Goal: Information Seeking & Learning: Find specific fact

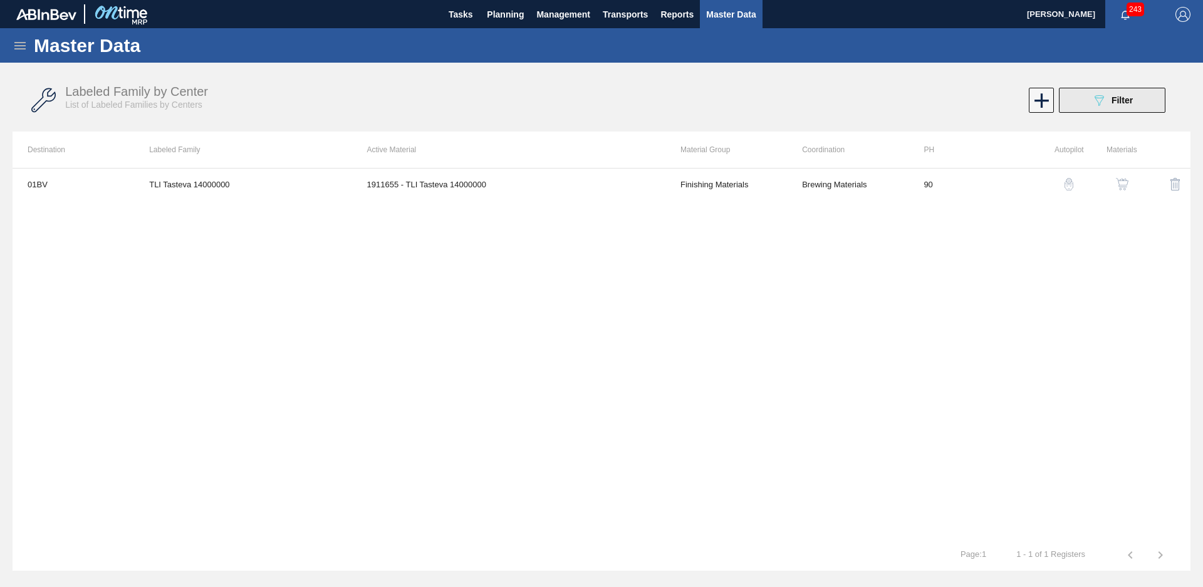
click at [1118, 101] on span "Filter" at bounding box center [1122, 100] width 21 height 10
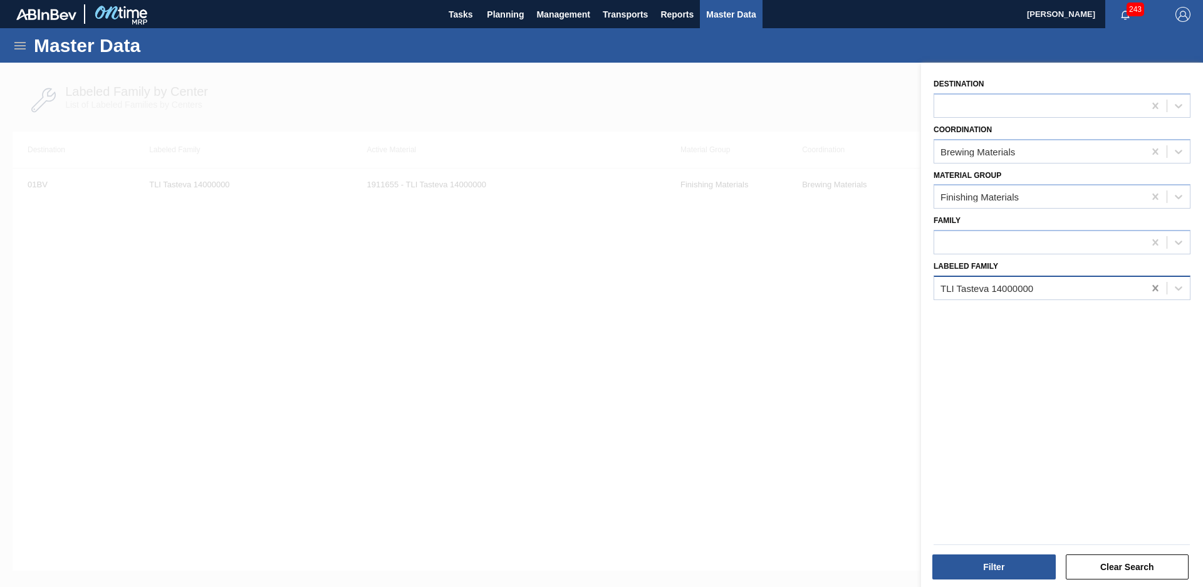
click at [1149, 282] on icon at bounding box center [1155, 288] width 13 height 13
type Family "tli"
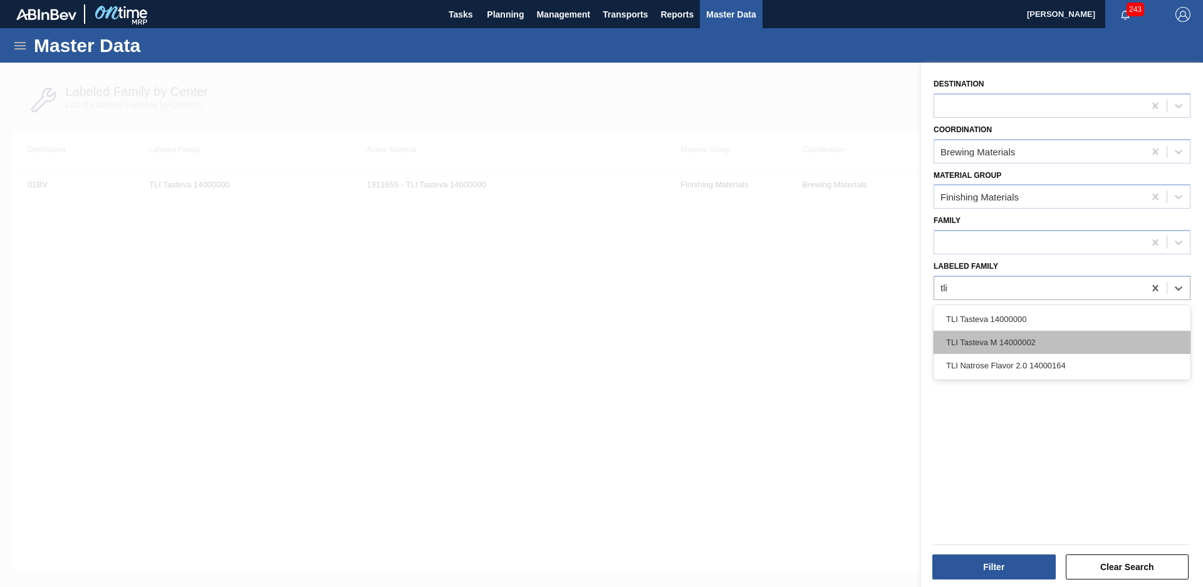
click at [1030, 352] on div "TLI Tasteva M 14000002" at bounding box center [1062, 342] width 257 height 23
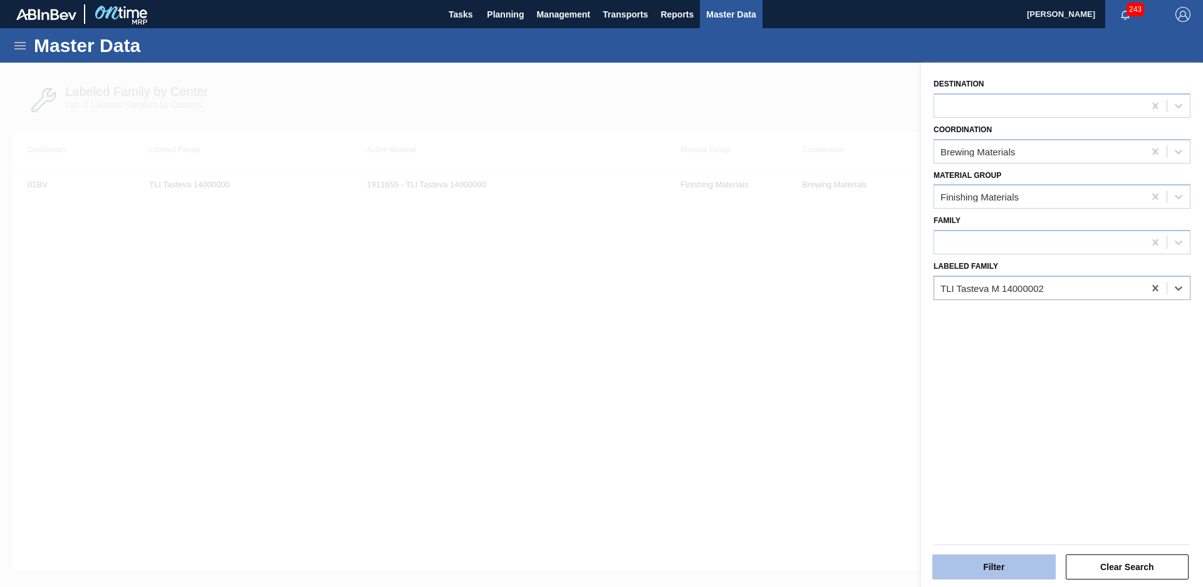
click at [1035, 577] on button "Filter" at bounding box center [993, 567] width 123 height 25
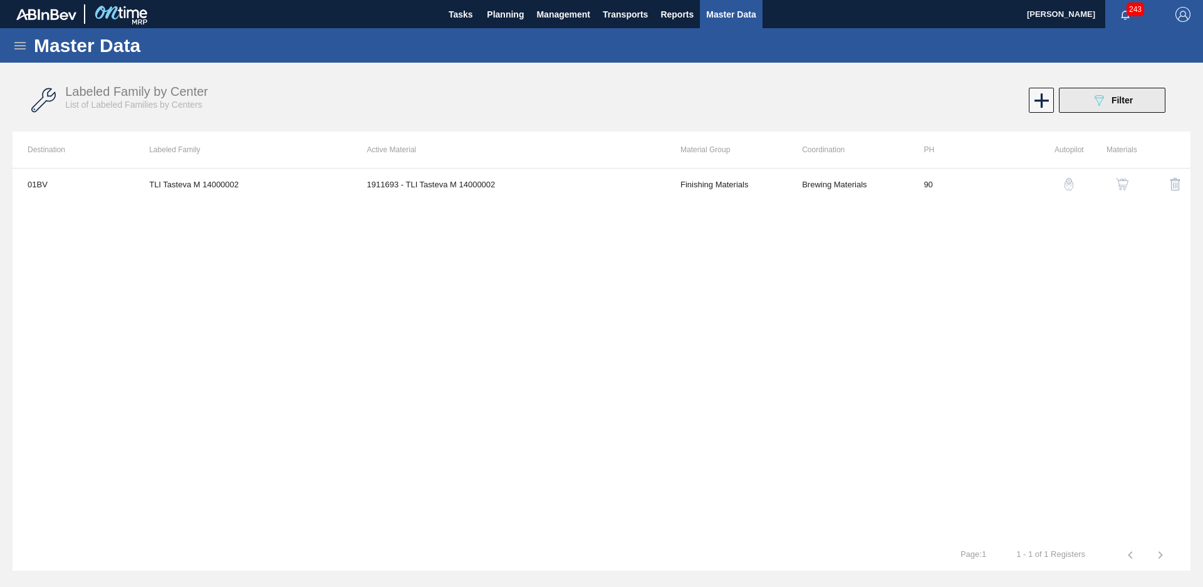
click at [1115, 105] on span "Filter" at bounding box center [1122, 100] width 21 height 10
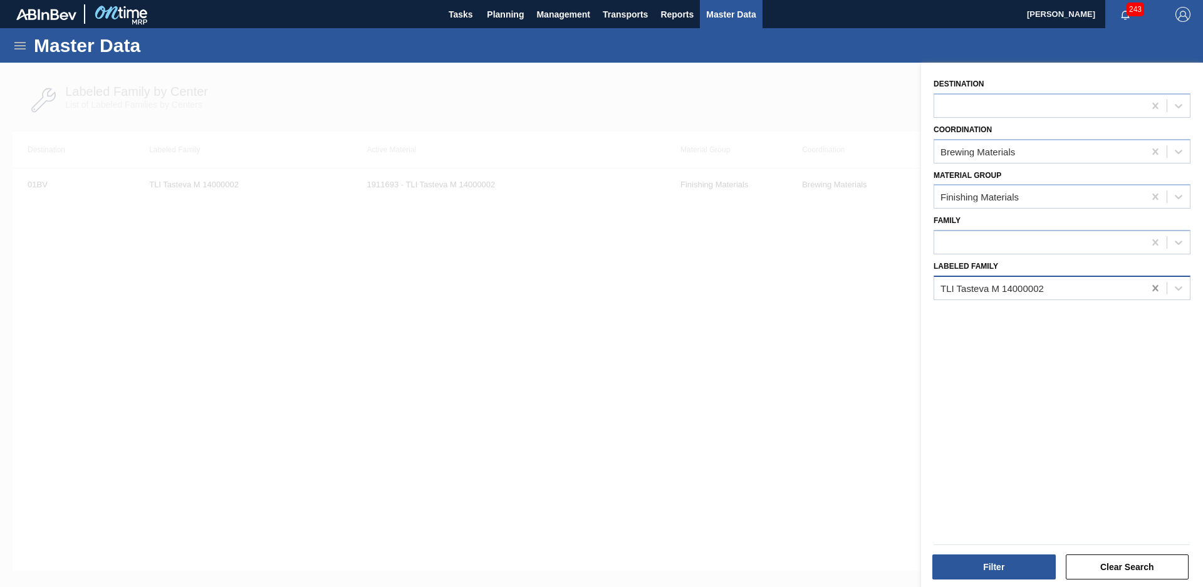
click at [1157, 290] on icon at bounding box center [1155, 288] width 13 height 13
type Family "Giv nat mango pineapple"
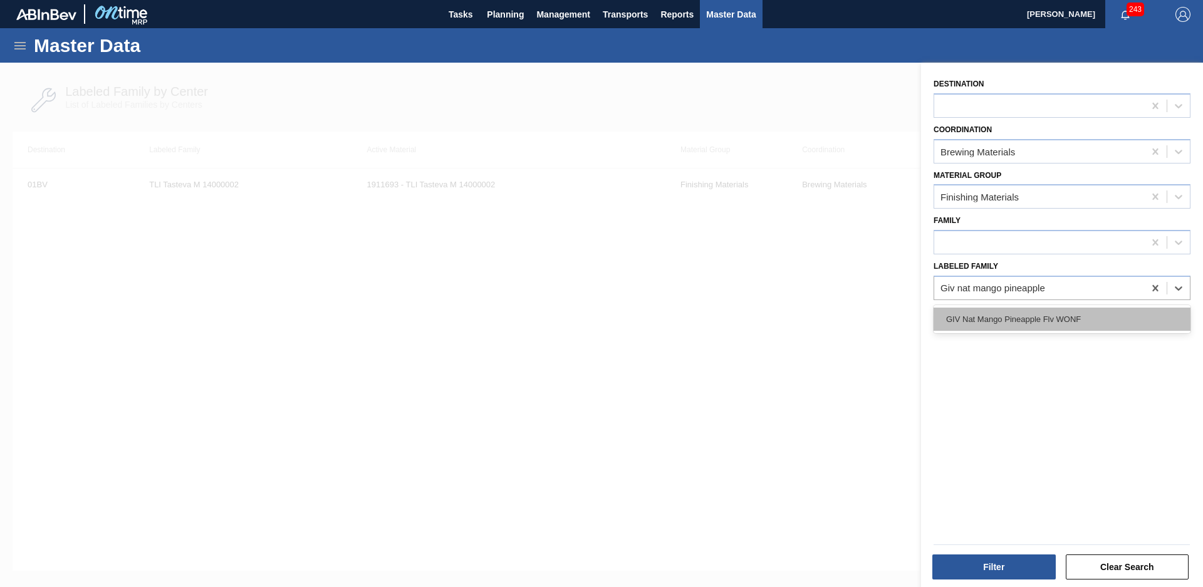
click at [1127, 314] on div "GIV Nat Mango Pineapple Flv WONF" at bounding box center [1062, 319] width 257 height 23
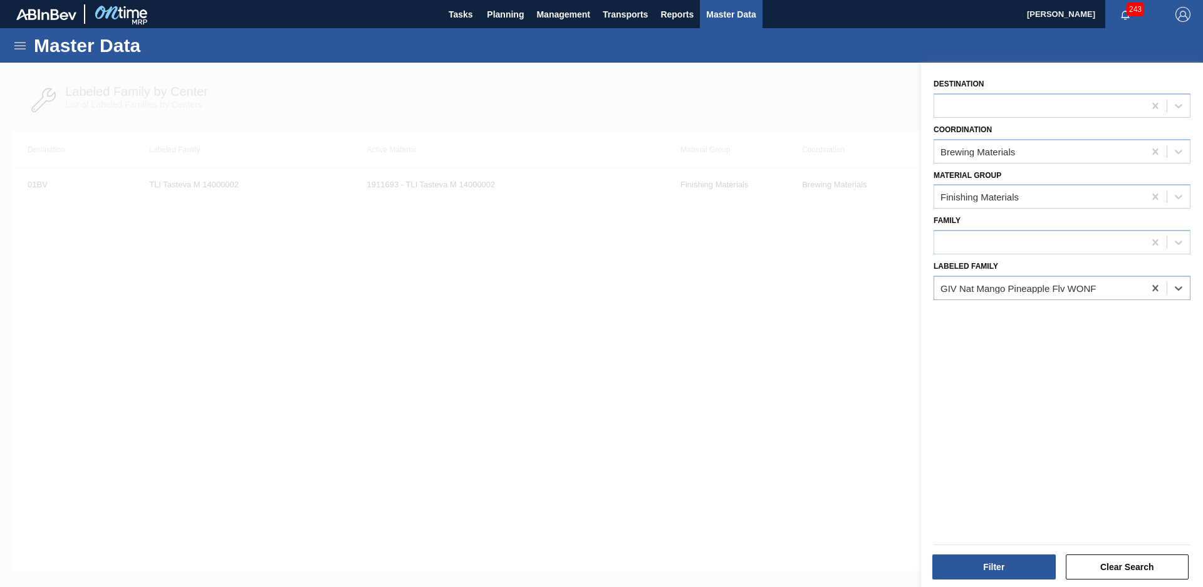
click at [990, 552] on div "Filter Clear Search" at bounding box center [1062, 565] width 266 height 31
click at [992, 565] on button "Filter" at bounding box center [993, 567] width 123 height 25
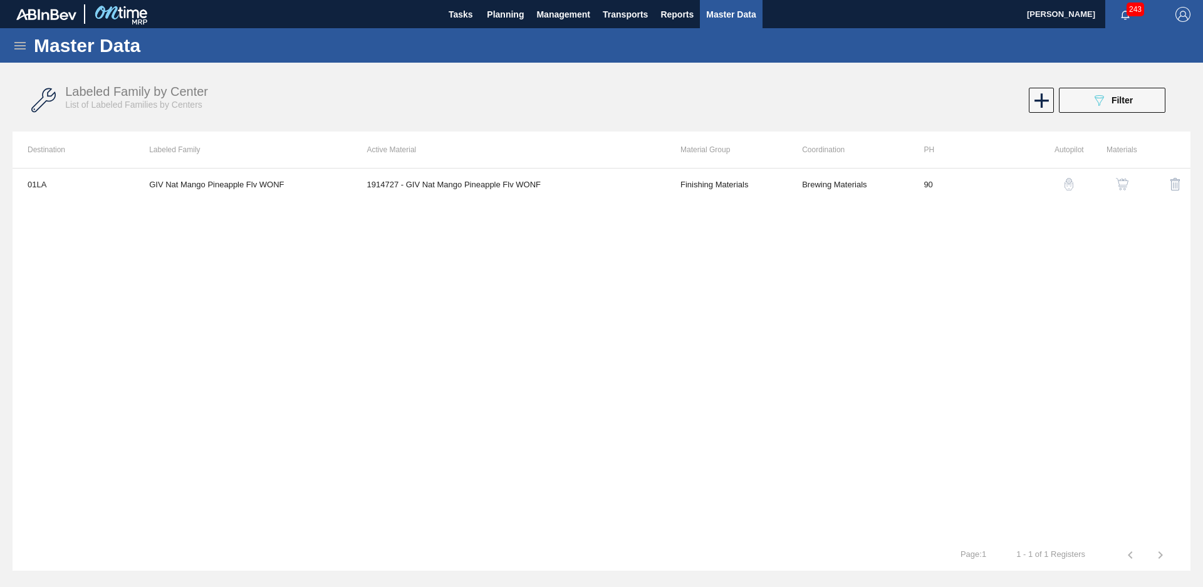
click at [1122, 114] on div "Labeled Family by Center List of Labeled Families by Centers 089F7B8B-B2A5-4AFE…" at bounding box center [602, 100] width 1178 height 47
click at [1126, 105] on span "Filter" at bounding box center [1122, 100] width 21 height 10
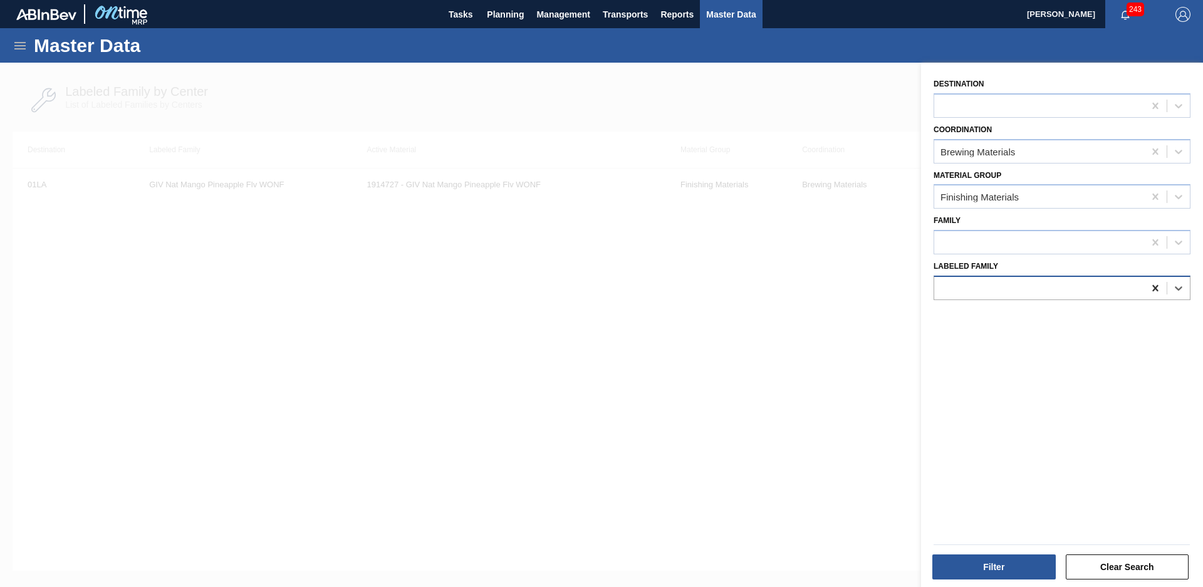
click at [1155, 289] on icon at bounding box center [1155, 288] width 6 height 6
type Family "giv nat mix"
click at [986, 556] on button "Filter" at bounding box center [993, 567] width 123 height 25
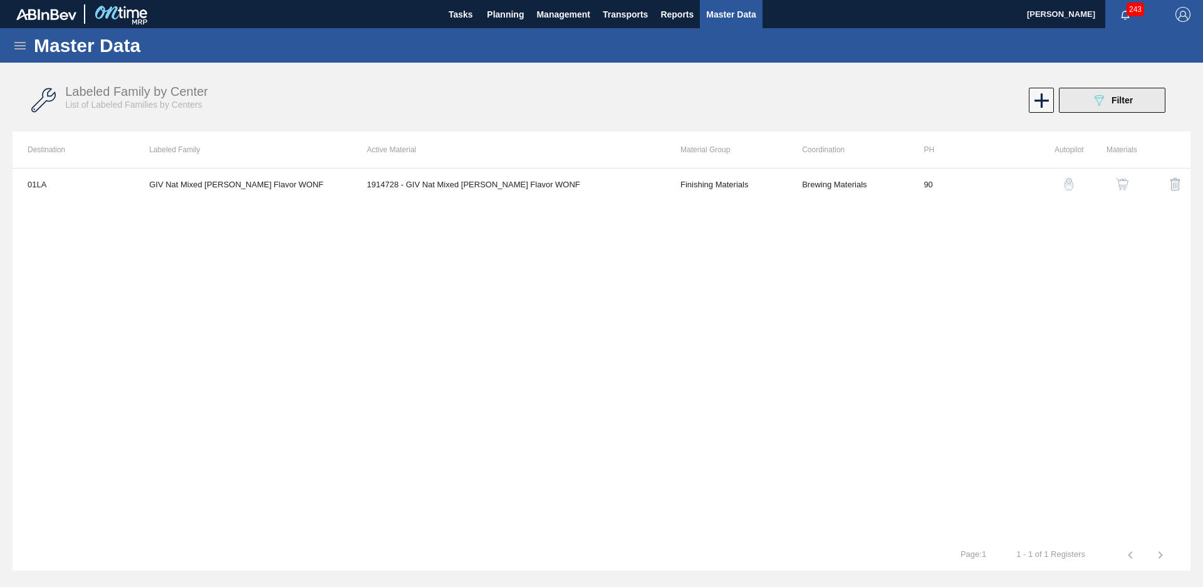
click at [1113, 107] on div "089F7B8B-B2A5-4AFE-B5C0-19BA573D28AC Filter" at bounding box center [1111, 100] width 41 height 15
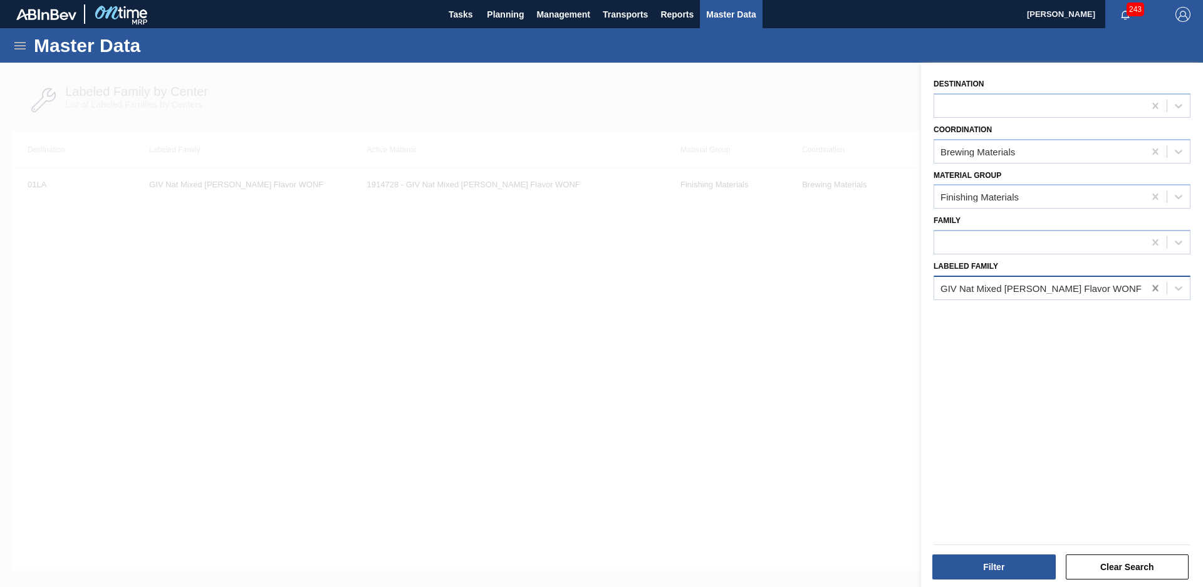
click at [1154, 293] on icon at bounding box center [1155, 288] width 13 height 13
type Family "giv nat citrus"
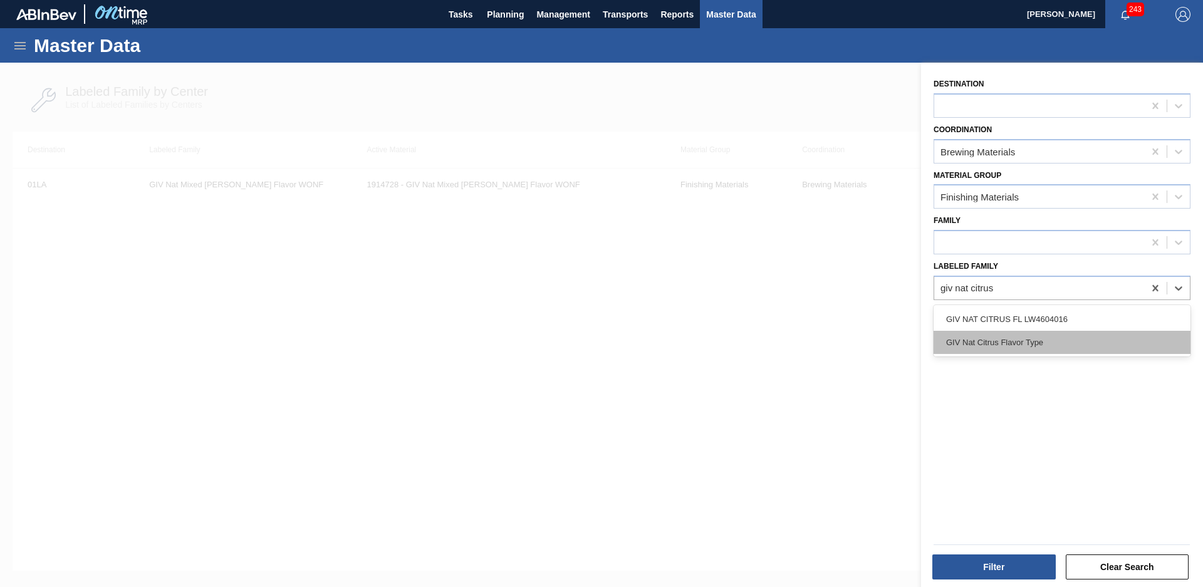
click at [1078, 341] on div "GIV Nat Citrus Flavor Type" at bounding box center [1062, 342] width 257 height 23
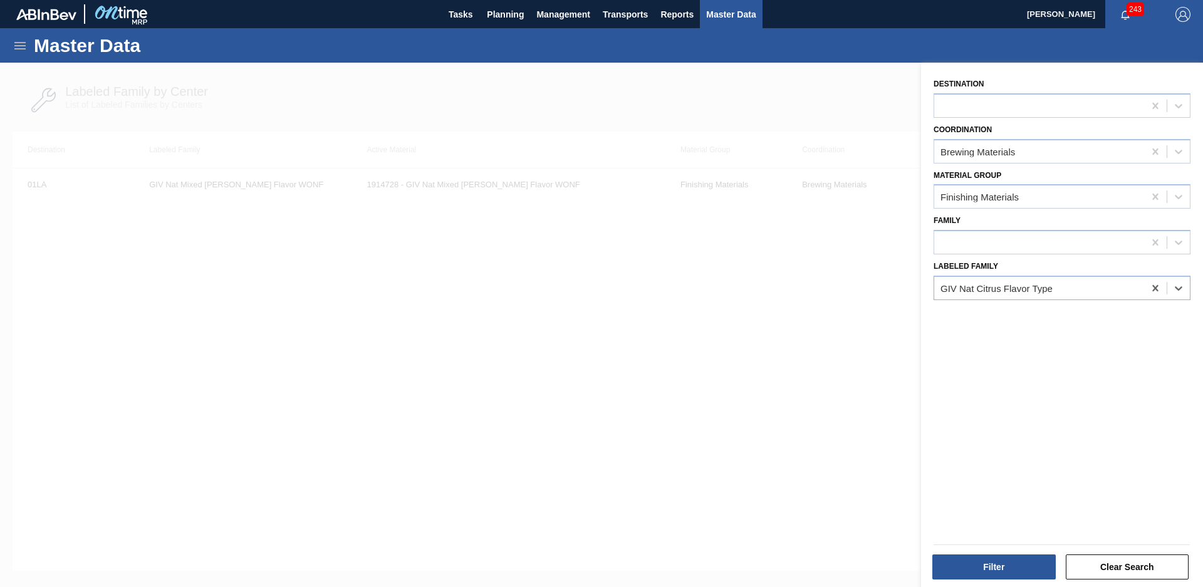
click at [986, 580] on div "Filter" at bounding box center [995, 567] width 133 height 28
click at [987, 558] on button "Filter" at bounding box center [993, 567] width 123 height 25
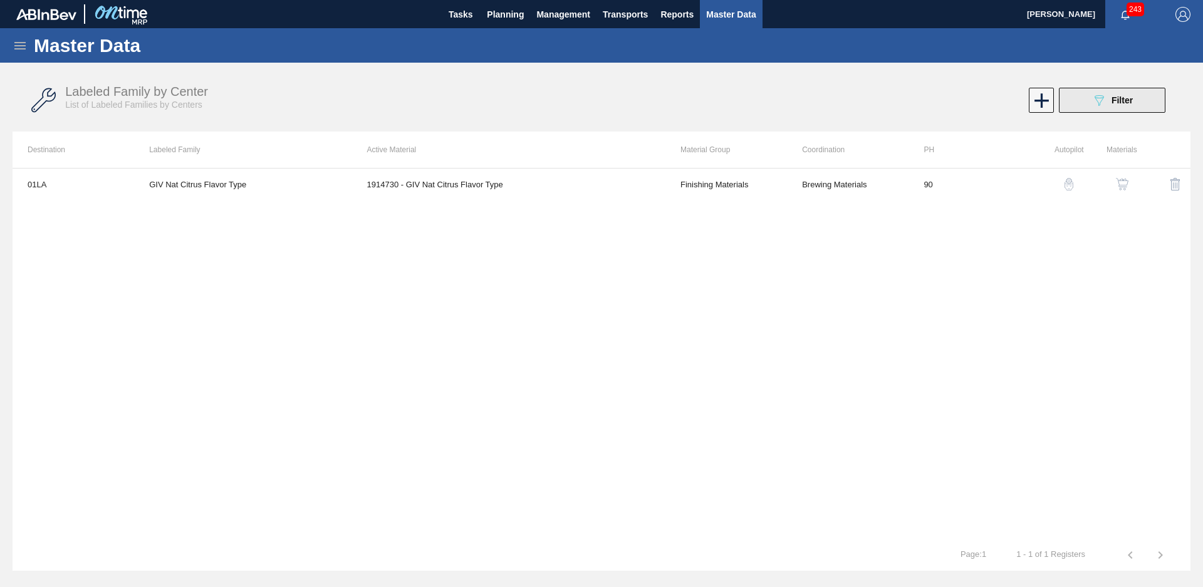
click at [1110, 108] on button "089F7B8B-B2A5-4AFE-B5C0-19BA573D28AC Filter" at bounding box center [1112, 100] width 107 height 25
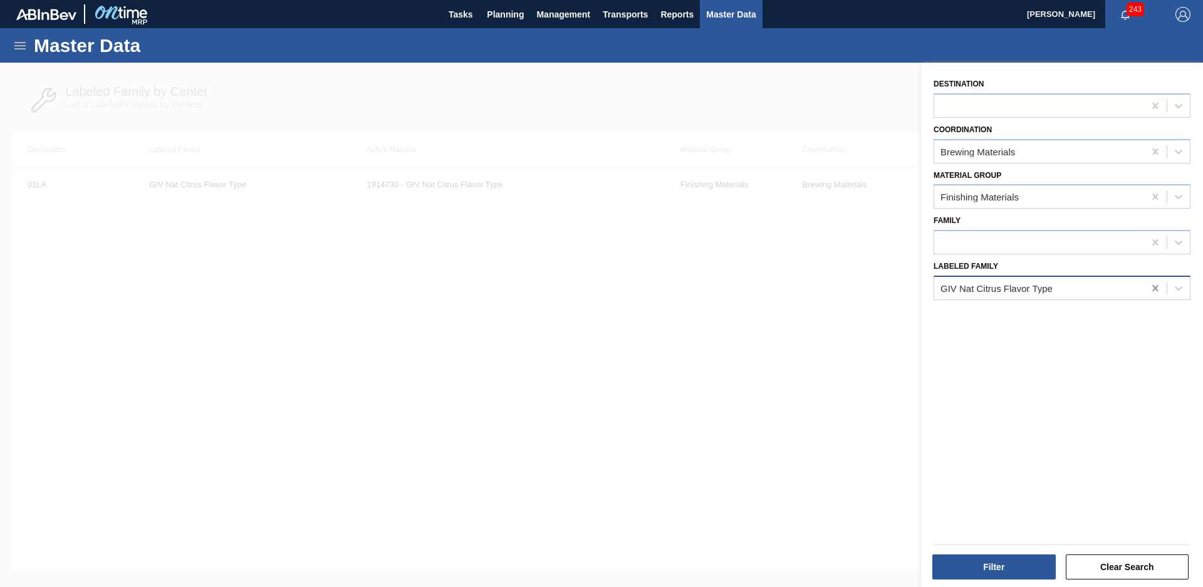
click at [1158, 287] on icon at bounding box center [1155, 288] width 13 height 13
type Family "Giv stabilen"
click at [984, 563] on button "Filter" at bounding box center [993, 567] width 123 height 25
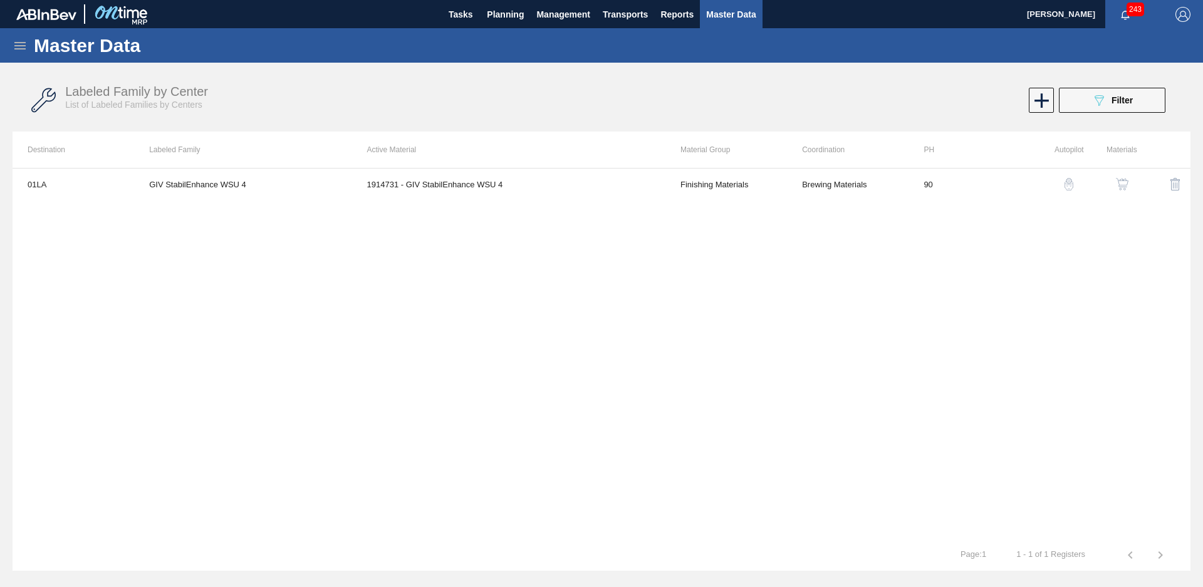
click at [20, 51] on icon at bounding box center [20, 45] width 15 height 15
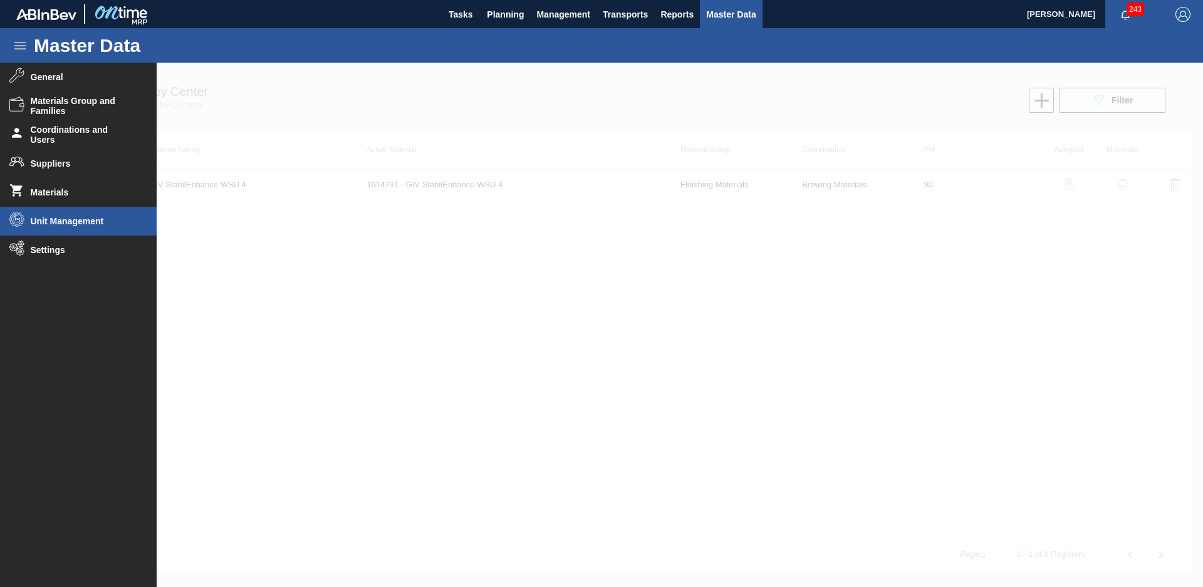
click at [76, 210] on li "Unit Management" at bounding box center [78, 221] width 157 height 29
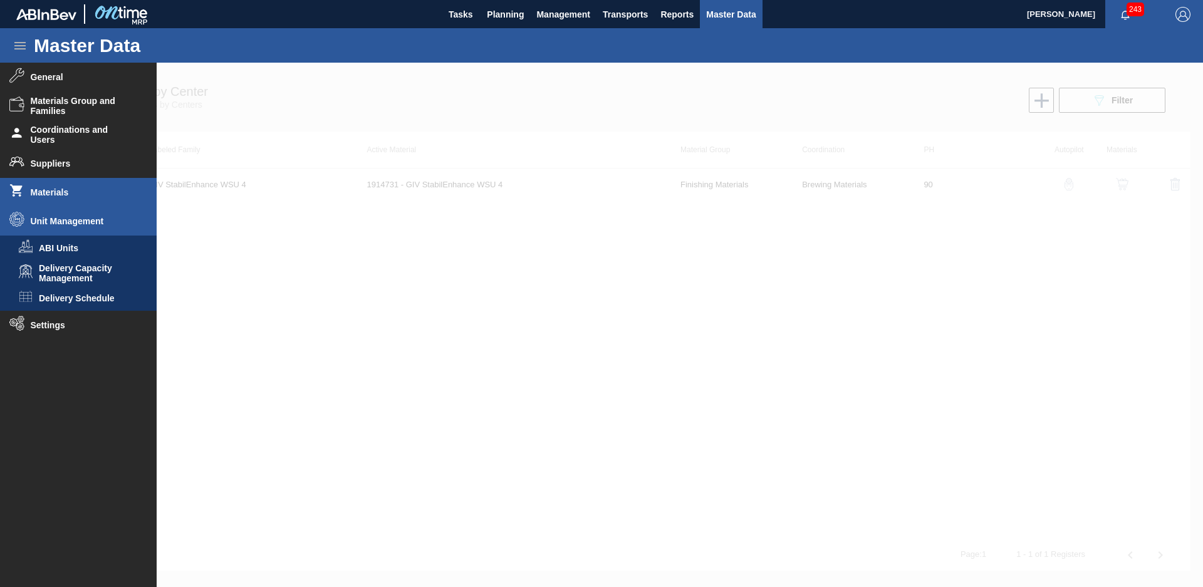
click at [84, 200] on li "Materials" at bounding box center [78, 192] width 157 height 29
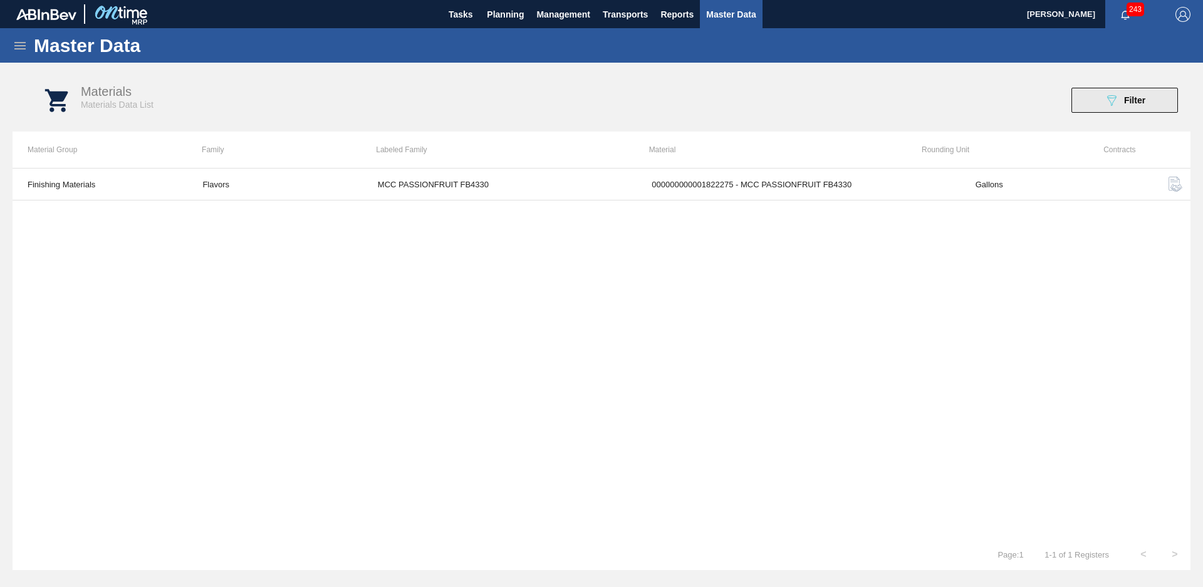
click at [1099, 101] on button "089F7B8B-B2A5-4AFE-B5C0-19BA573D28AC Filter" at bounding box center [1124, 100] width 107 height 25
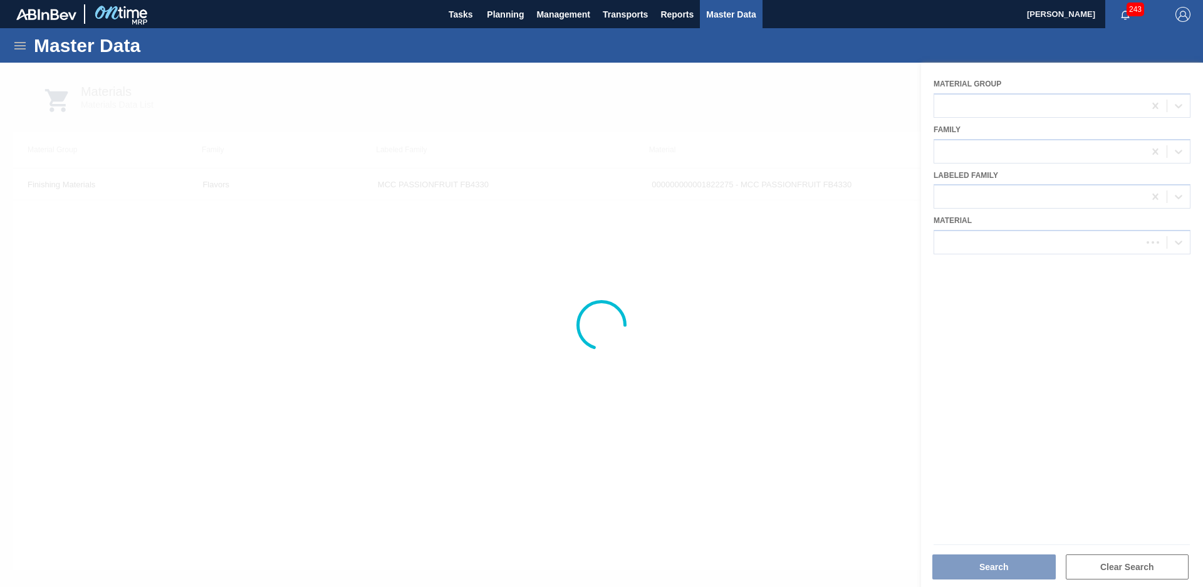
click at [1103, 236] on div at bounding box center [601, 325] width 1203 height 524
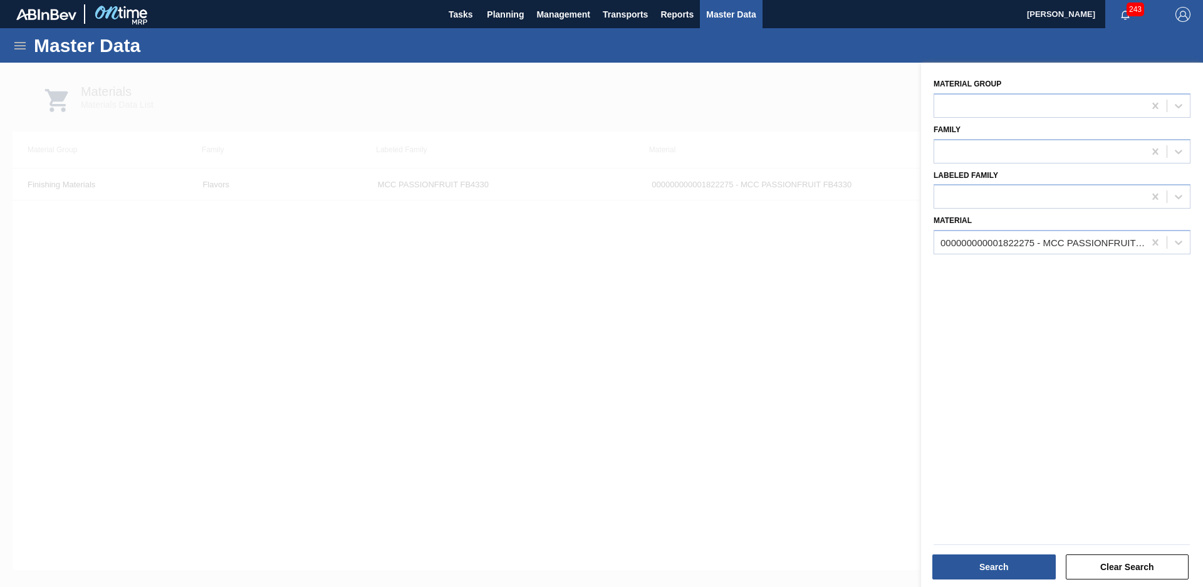
click at [971, 256] on div "Material Group Family Labeled Family Material 000000000001822275 - MCC PASSIONF…" at bounding box center [1062, 327] width 282 height 528
click at [1161, 237] on div at bounding box center [1155, 242] width 23 height 23
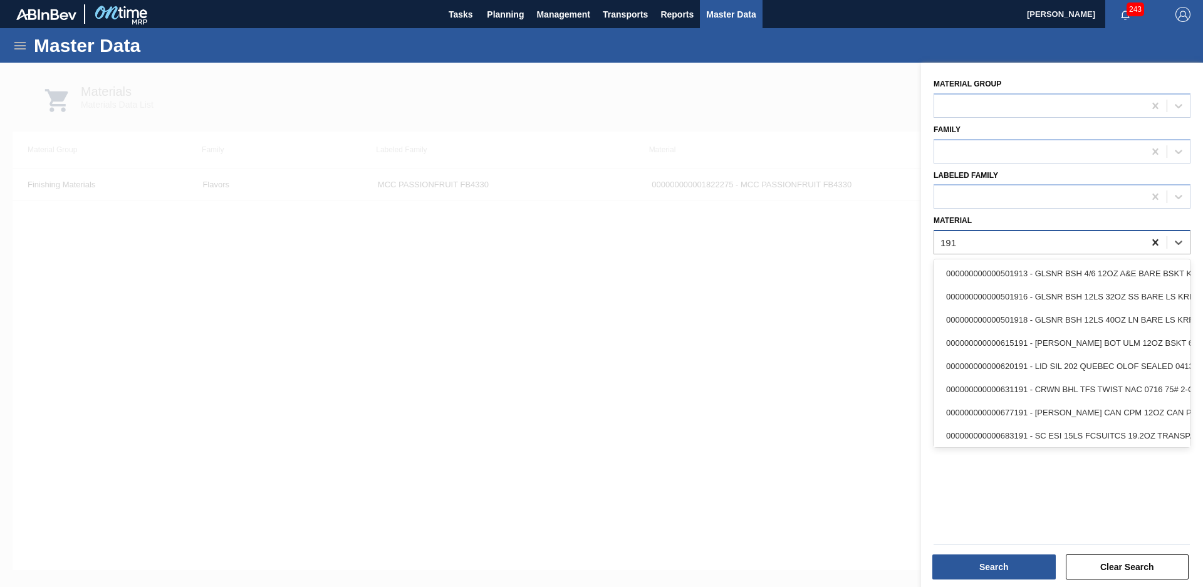
type input "1917"
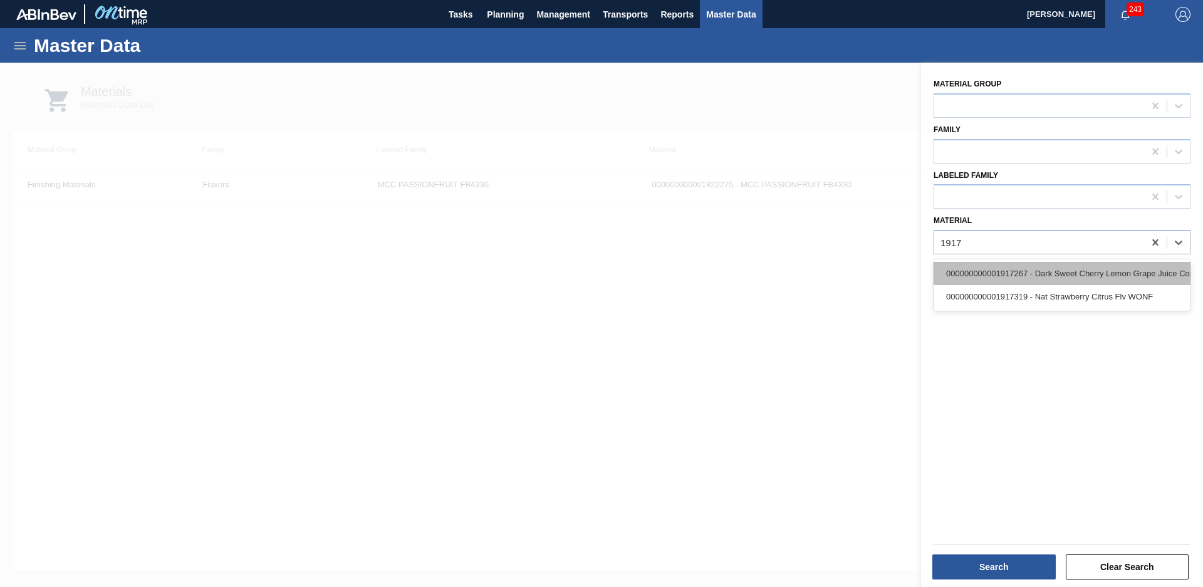
click at [1110, 279] on div "000000000001917267 - Dark Sweet Cherry Lemon Grape Juice Conc" at bounding box center [1062, 273] width 257 height 23
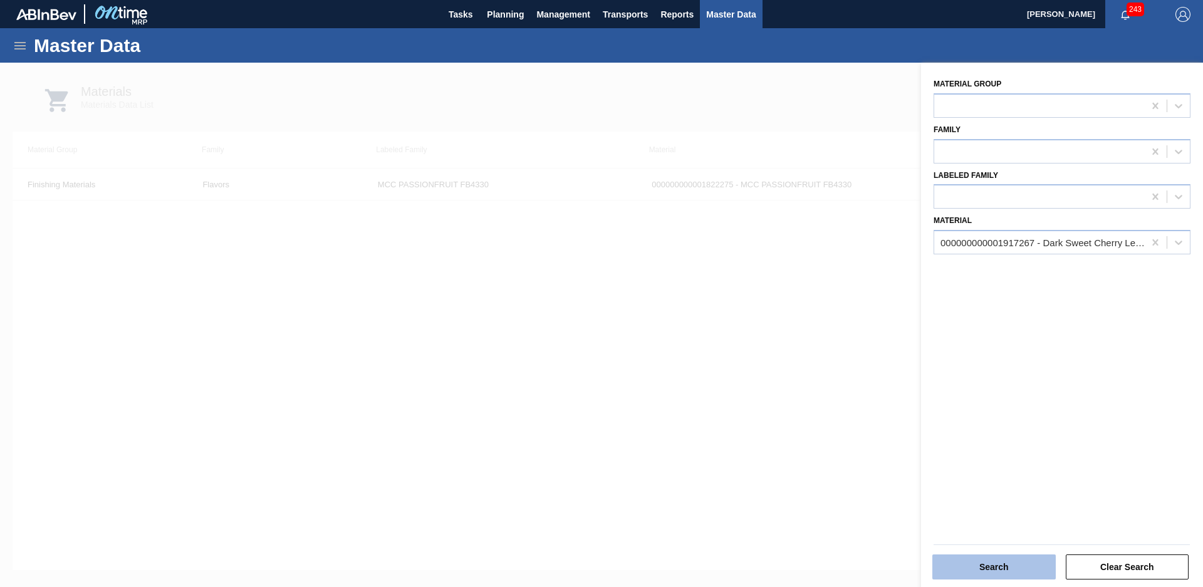
click at [1001, 561] on button "Search" at bounding box center [993, 567] width 123 height 25
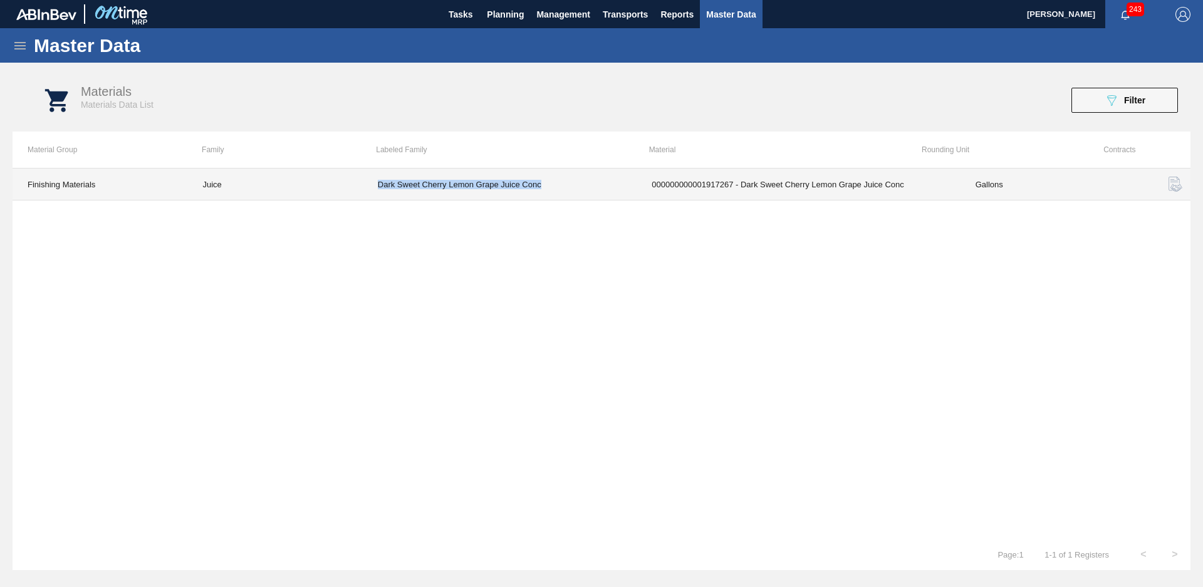
drag, startPoint x: 380, startPoint y: 192, endPoint x: 556, endPoint y: 193, distance: 175.4
click at [556, 193] on td "Dark Sweet Cherry Lemon Grape Juice Conc" at bounding box center [500, 185] width 274 height 32
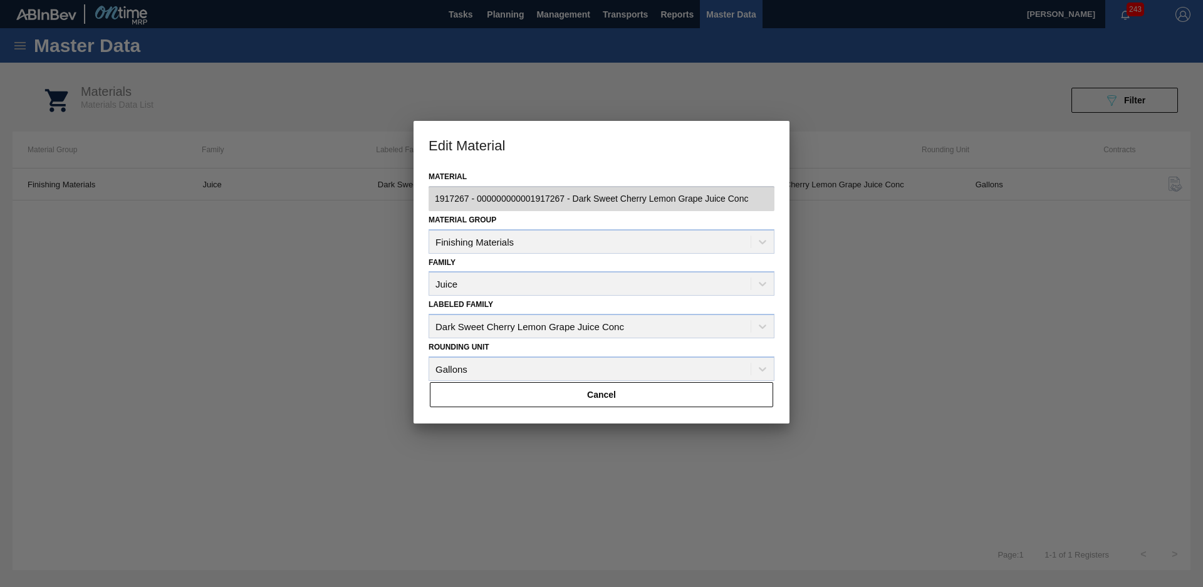
click at [315, 296] on div at bounding box center [601, 293] width 1203 height 587
click at [584, 400] on button "Cancel" at bounding box center [601, 394] width 343 height 25
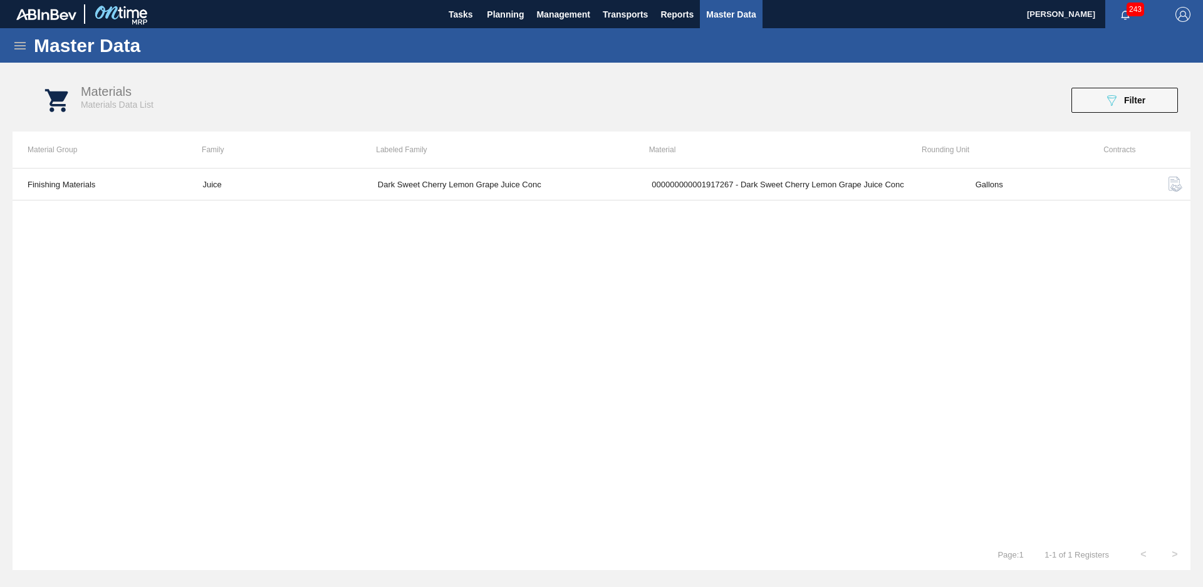
click at [20, 48] on icon at bounding box center [20, 45] width 15 height 15
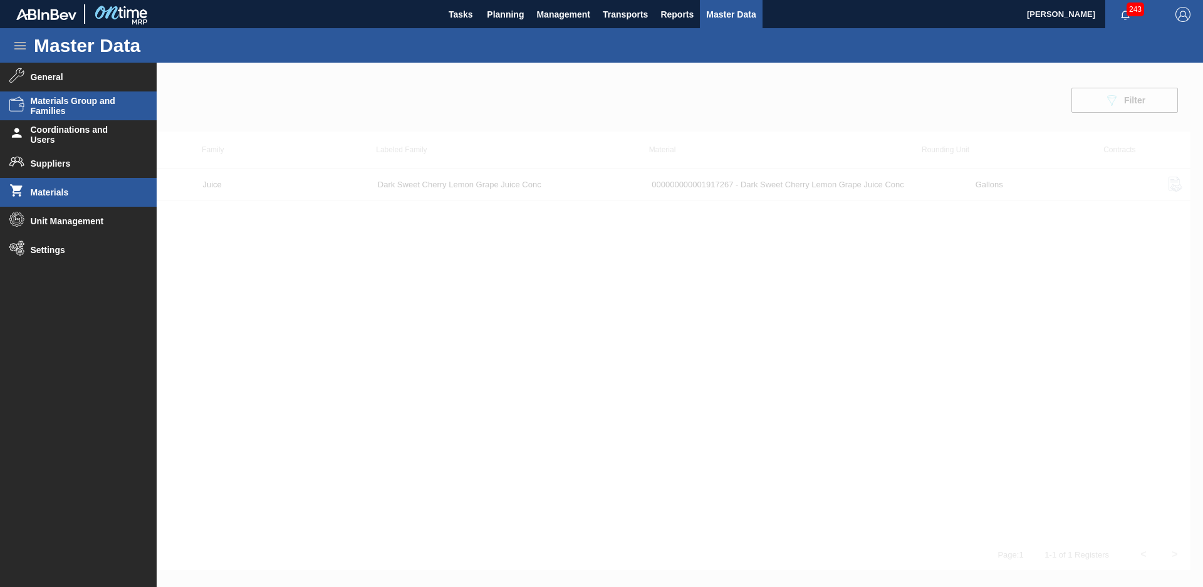
click at [82, 112] on span "Materials Group and Families" at bounding box center [82, 106] width 103 height 20
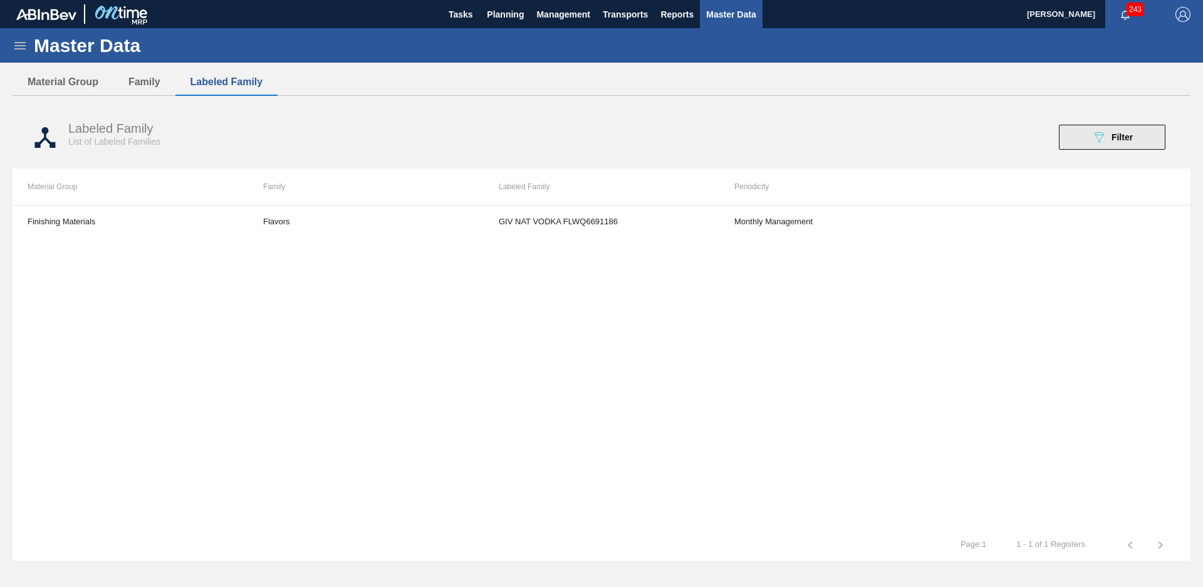
click at [1102, 141] on icon "089F7B8B-B2A5-4AFE-B5C0-19BA573D28AC" at bounding box center [1098, 137] width 15 height 15
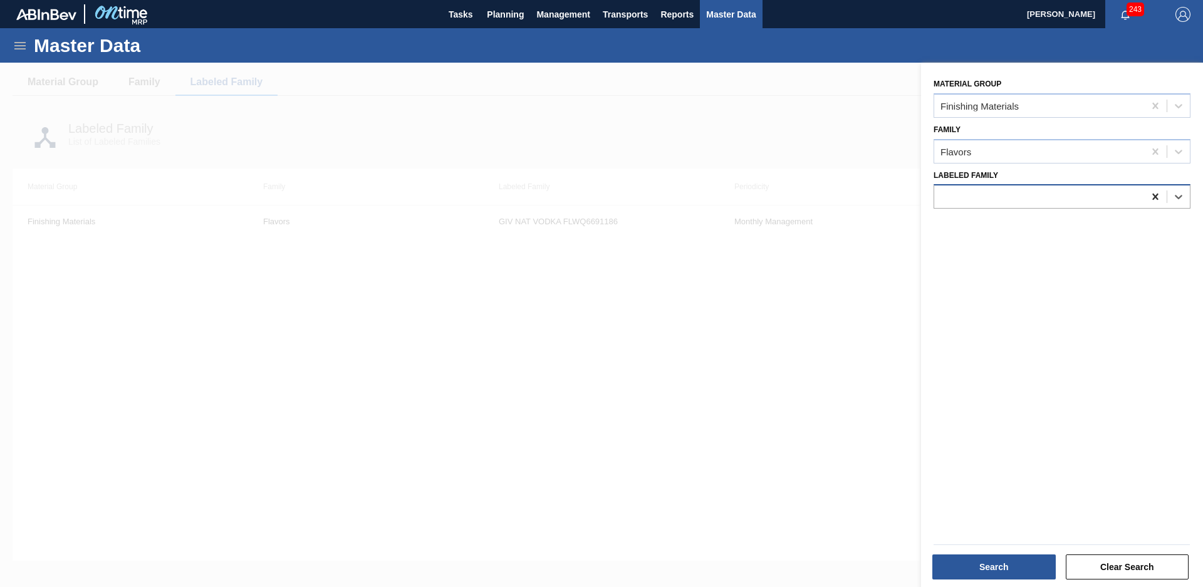
click at [1157, 191] on icon at bounding box center [1155, 196] width 13 height 13
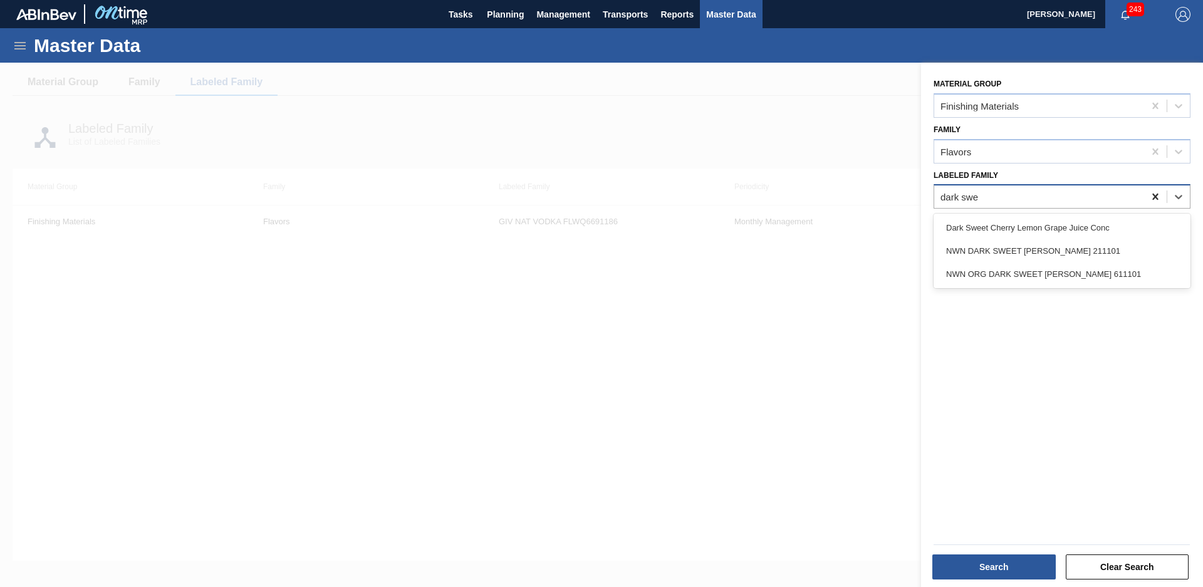
type Family "dark swee"
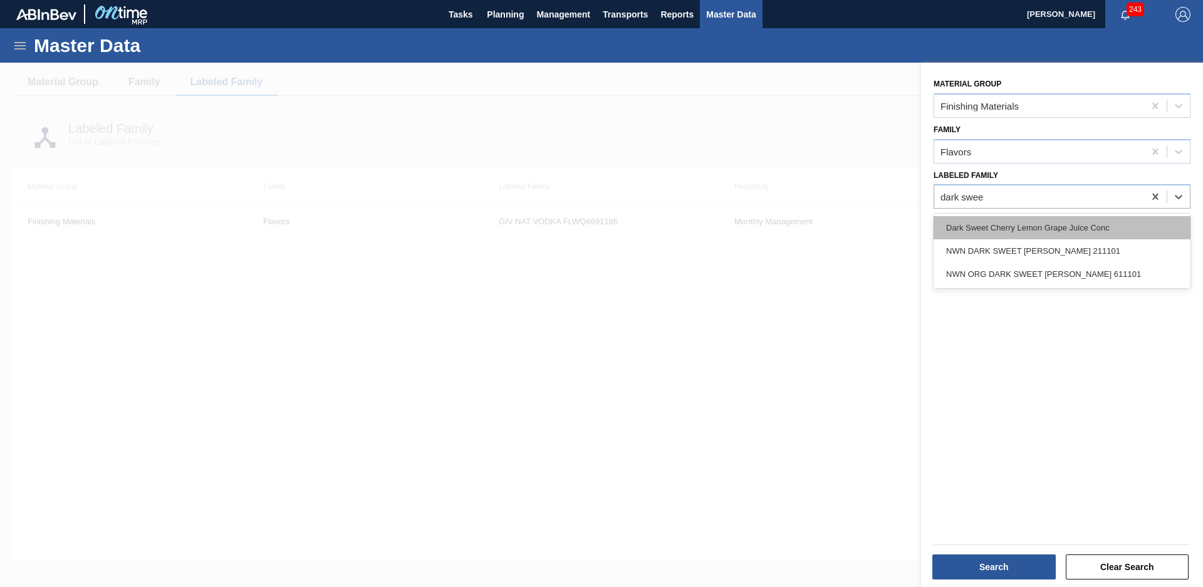
click at [1065, 223] on div "Dark Sweet Cherry Lemon Grape Juice Conc" at bounding box center [1062, 227] width 257 height 23
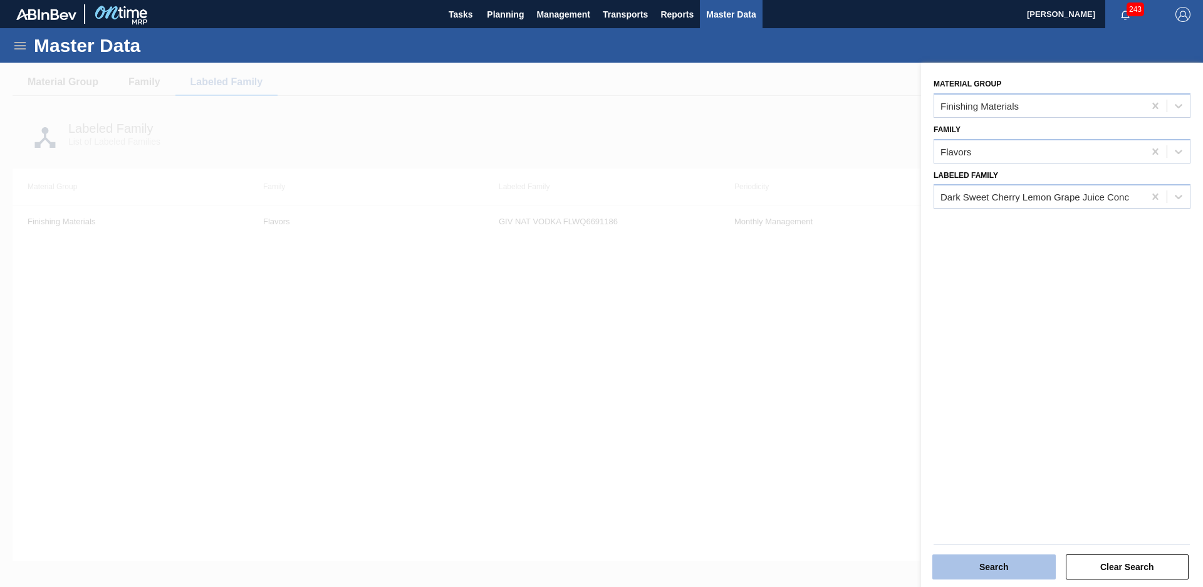
click at [1011, 558] on button "Search" at bounding box center [993, 567] width 123 height 25
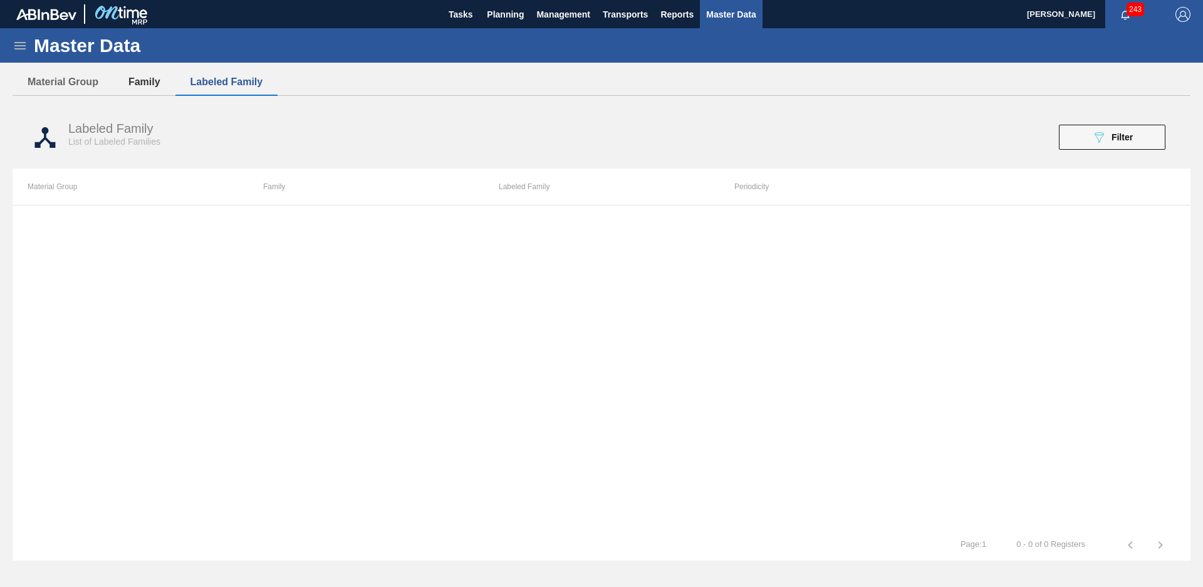
click at [153, 90] on button "Family" at bounding box center [144, 82] width 62 height 26
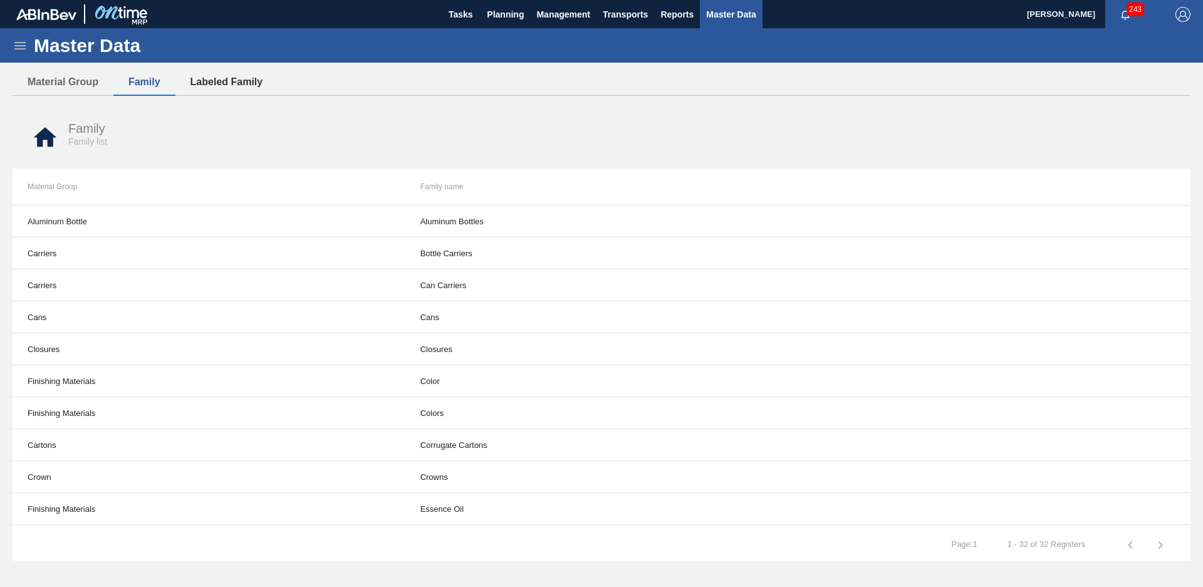
click at [208, 85] on button "Labeled Family" at bounding box center [226, 82] width 103 height 26
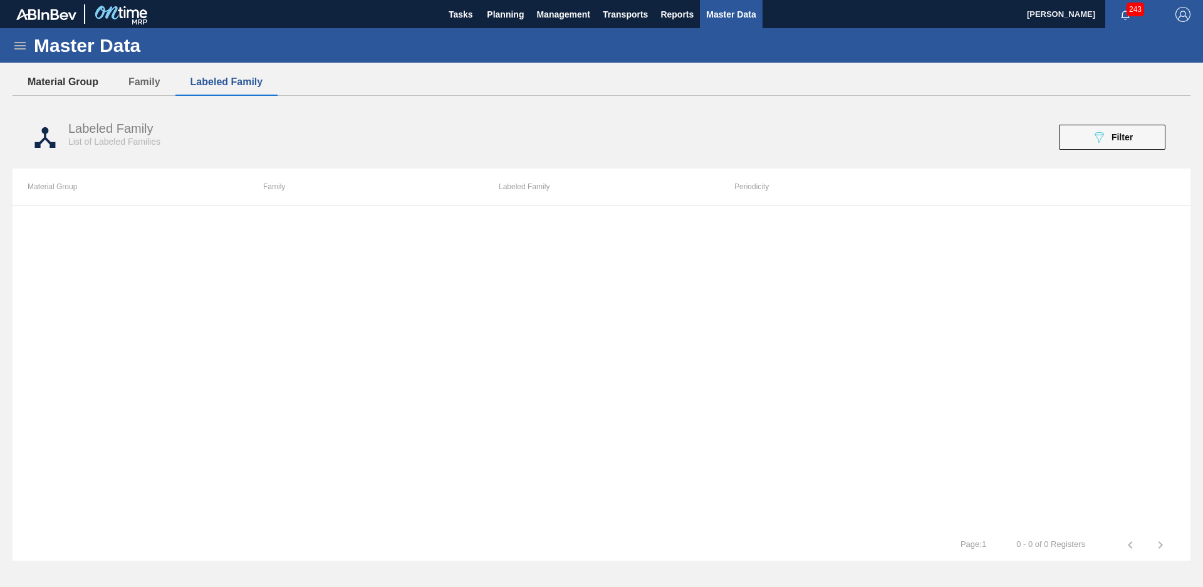
click at [77, 85] on button "Material Group" at bounding box center [63, 82] width 101 height 26
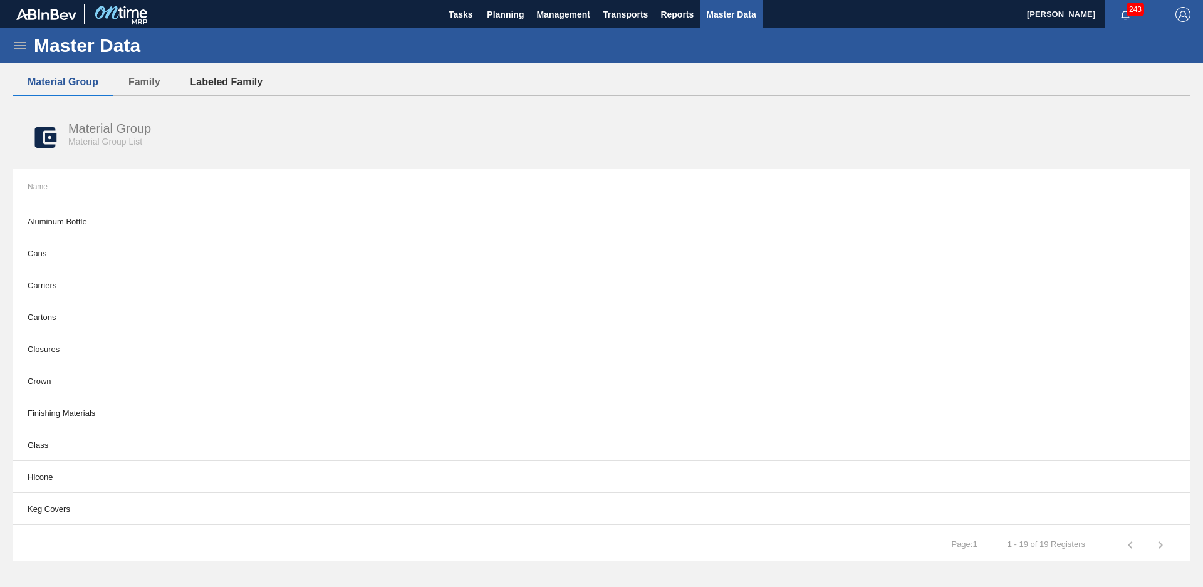
click at [197, 79] on button "Labeled Family" at bounding box center [226, 82] width 103 height 26
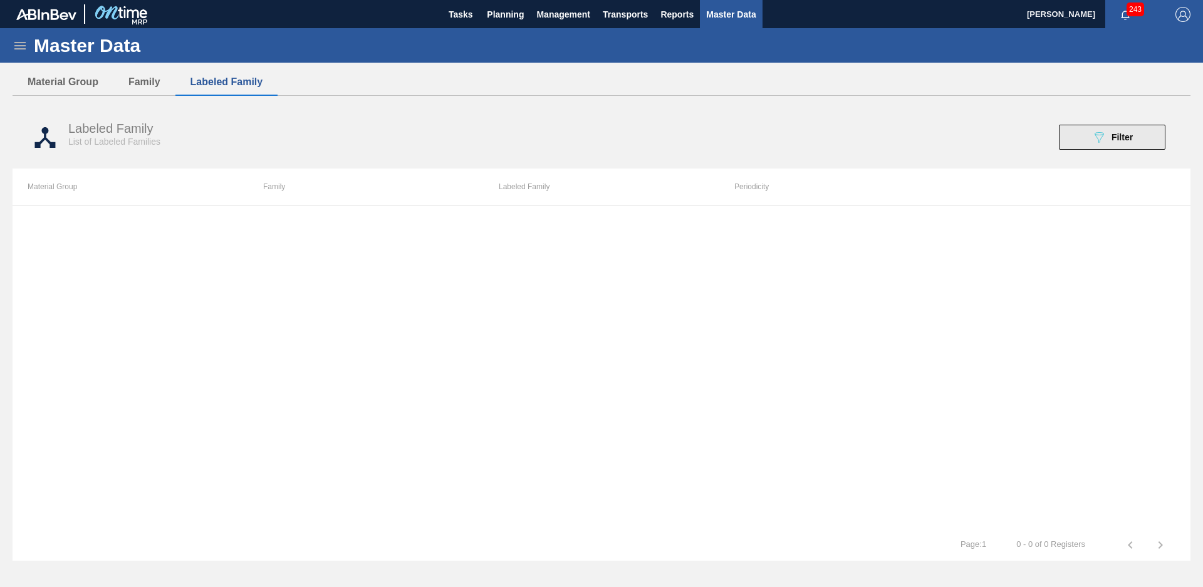
click at [1140, 142] on button "089F7B8B-B2A5-4AFE-B5C0-19BA573D28AC Filter" at bounding box center [1112, 137] width 107 height 25
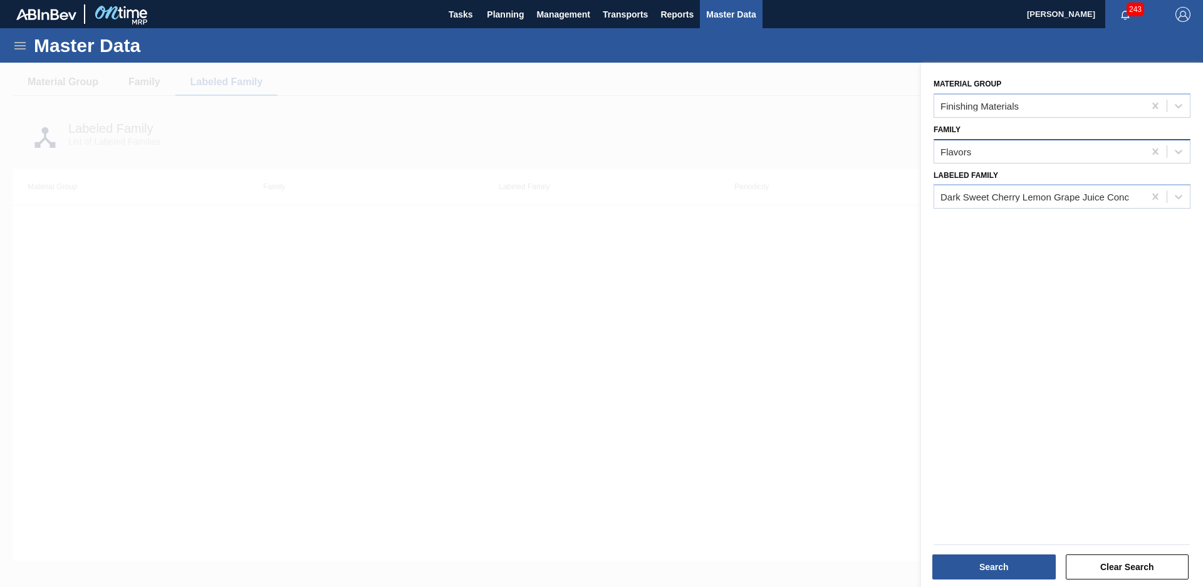
click at [1124, 162] on div "Flavors" at bounding box center [1062, 151] width 257 height 24
click at [1149, 152] on icon at bounding box center [1155, 151] width 13 height 13
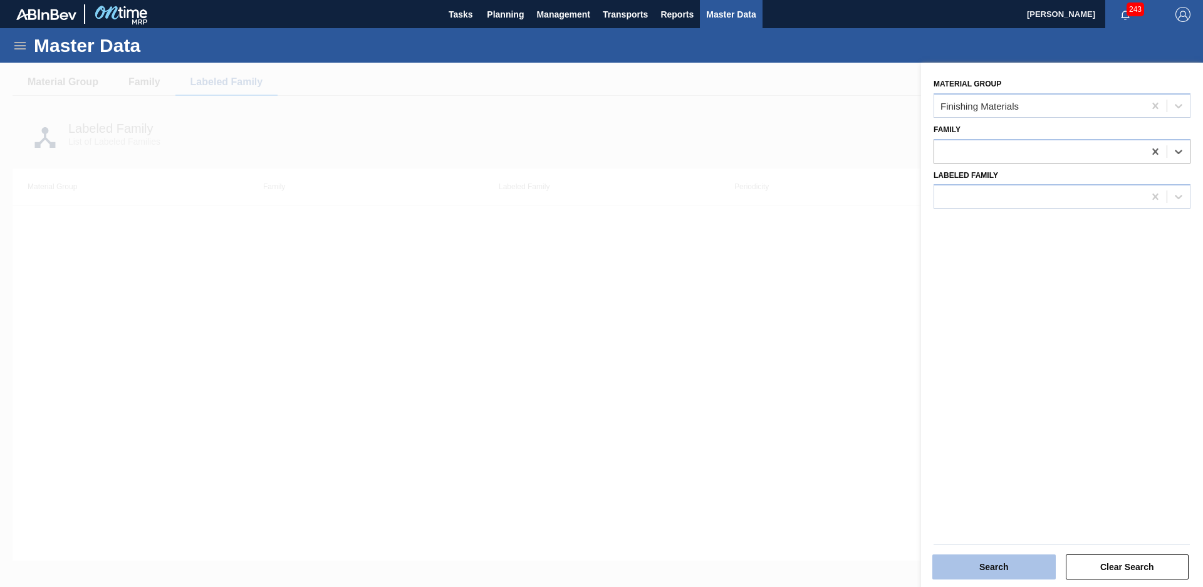
click at [1018, 574] on button "Search" at bounding box center [993, 567] width 123 height 25
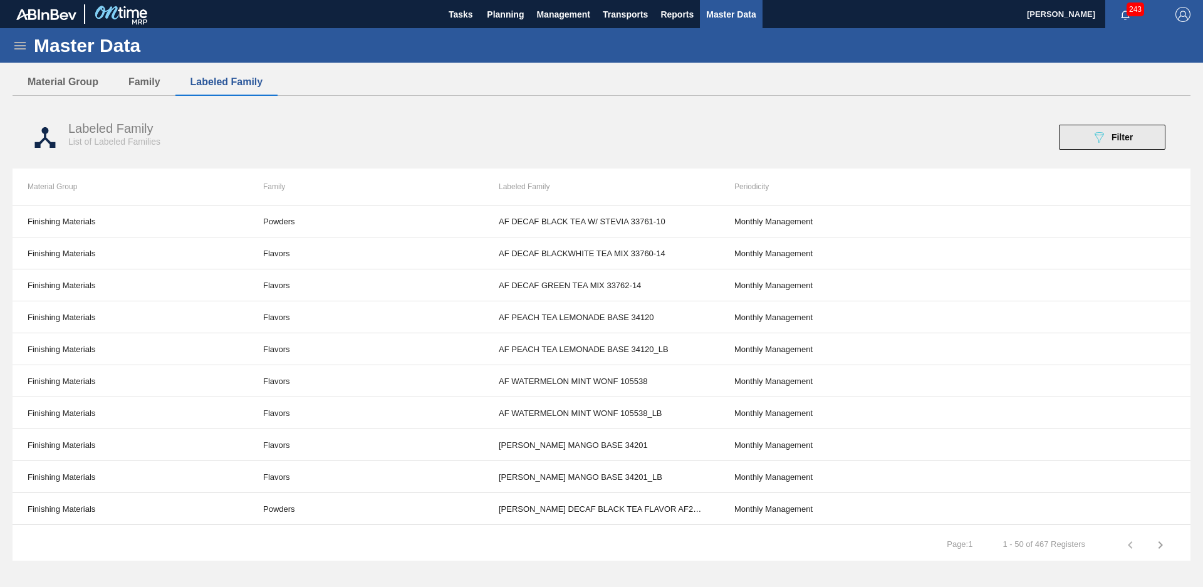
click at [1102, 142] on icon "089F7B8B-B2A5-4AFE-B5C0-19BA573D28AC" at bounding box center [1098, 137] width 15 height 15
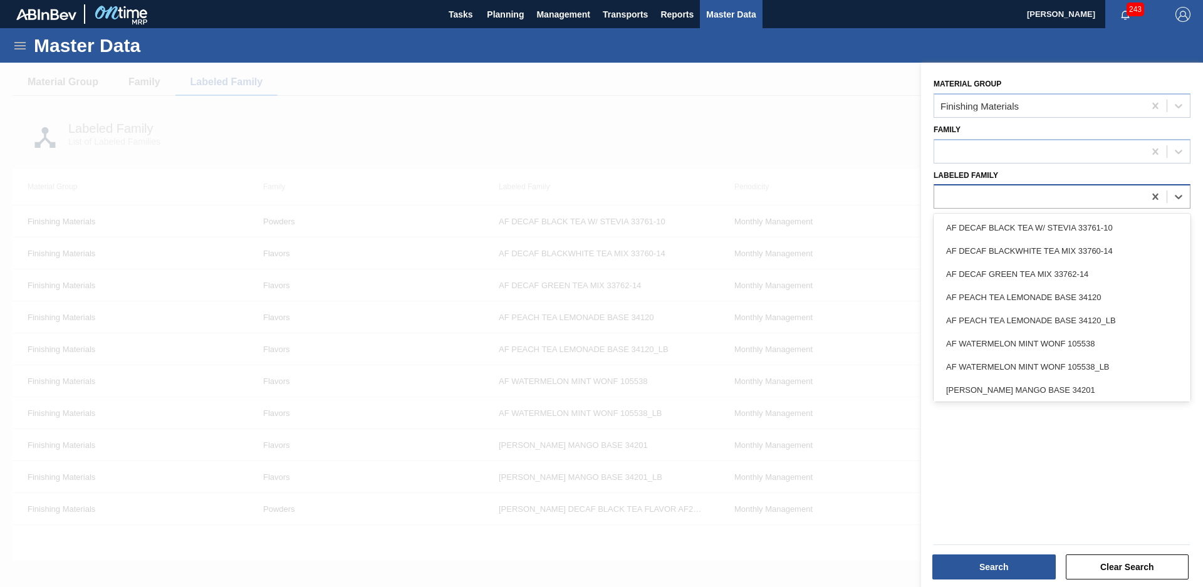
click at [1073, 197] on div at bounding box center [1039, 197] width 210 height 18
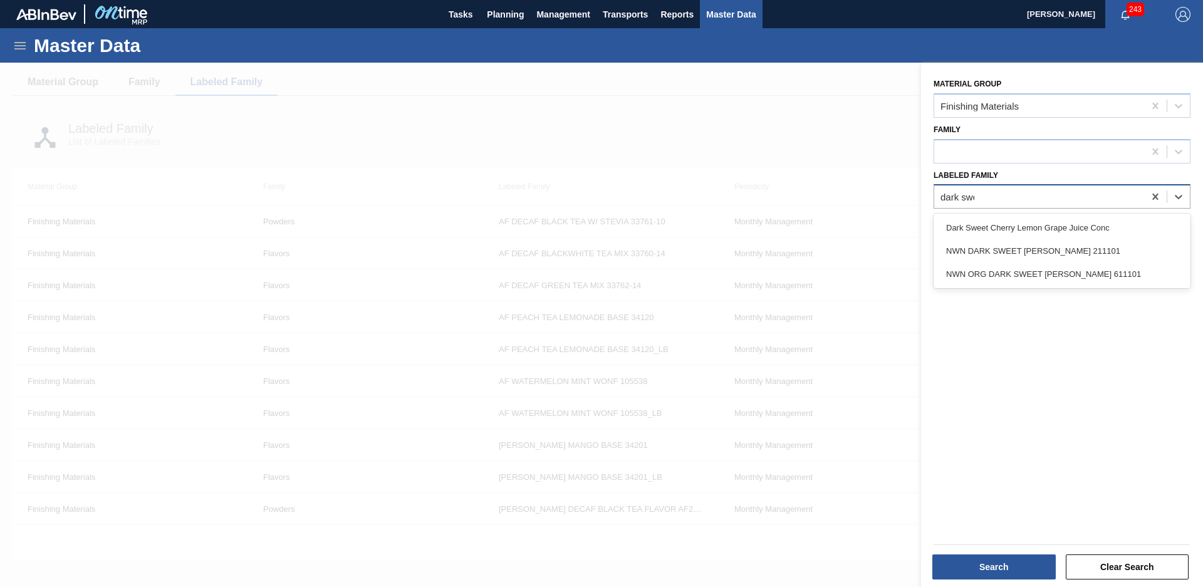
type Family "dark swee"
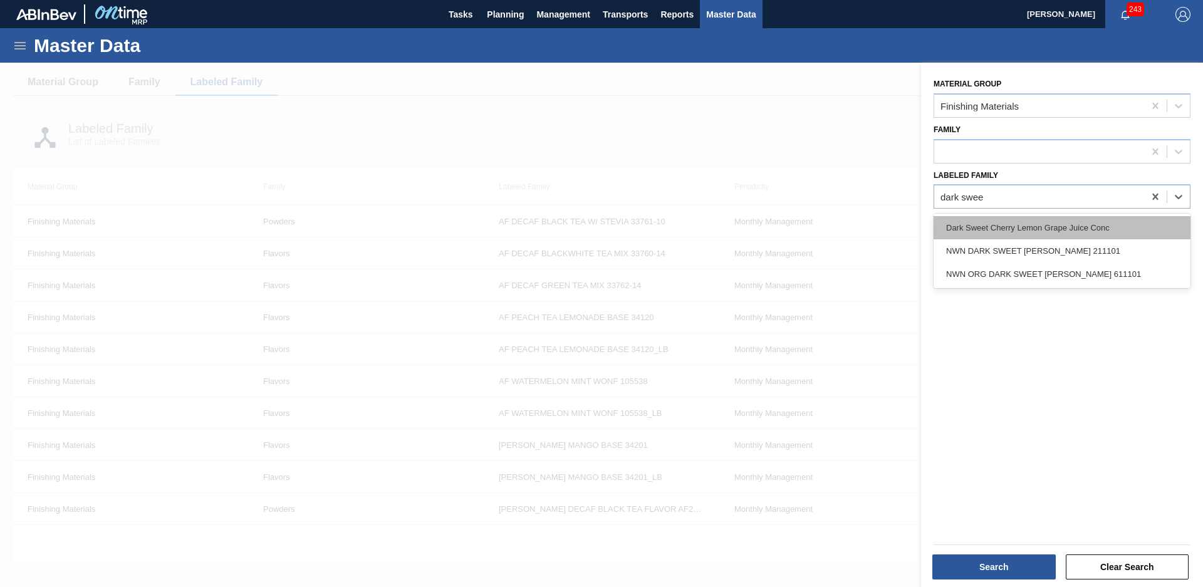
click at [1046, 219] on div "Dark Sweet Cherry Lemon Grape Juice Conc" at bounding box center [1062, 227] width 257 height 23
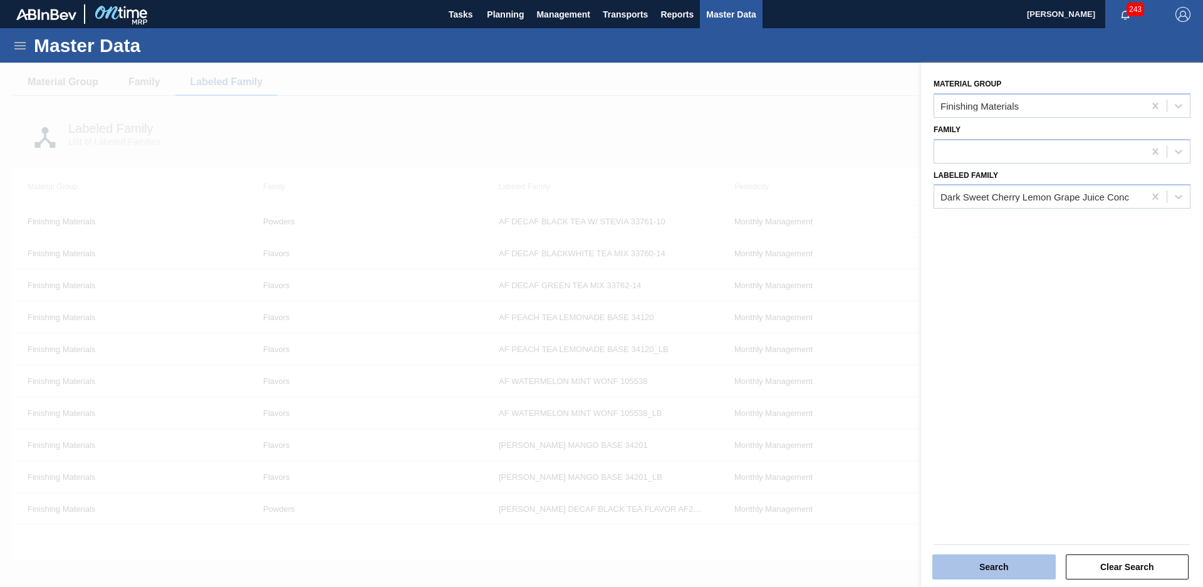
click at [1009, 566] on button "Search" at bounding box center [993, 567] width 123 height 25
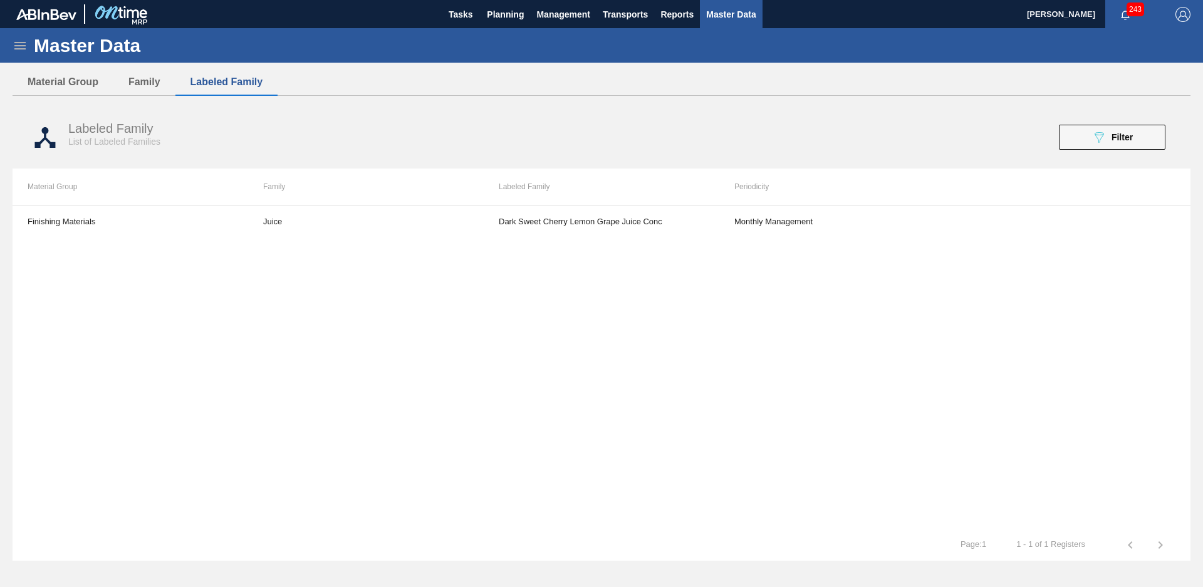
click at [25, 47] on icon at bounding box center [20, 45] width 15 height 15
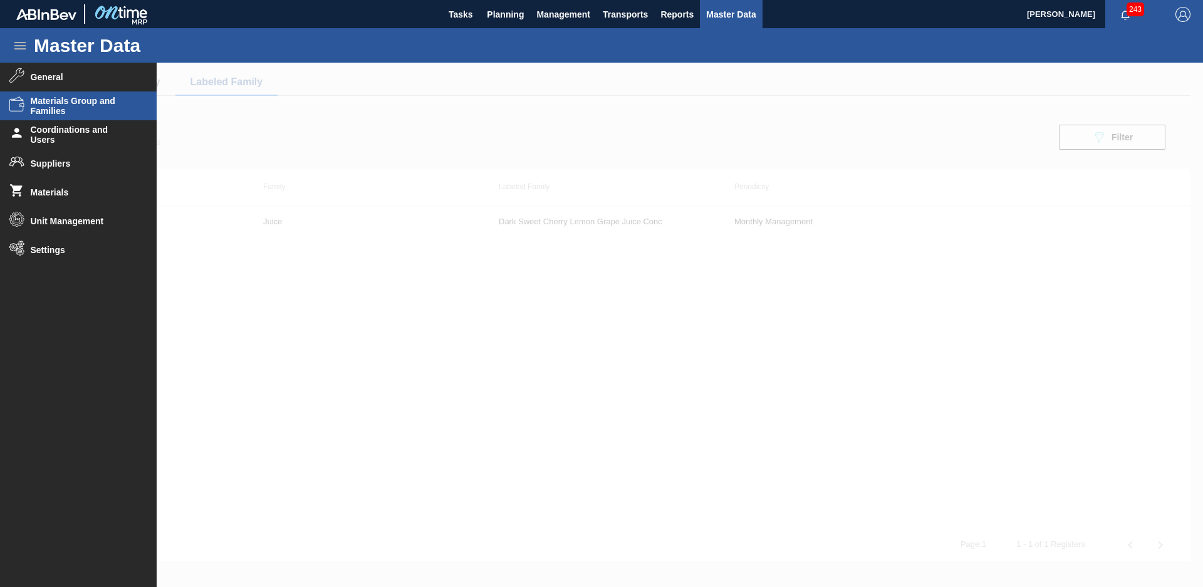
click at [333, 318] on div at bounding box center [601, 325] width 1203 height 524
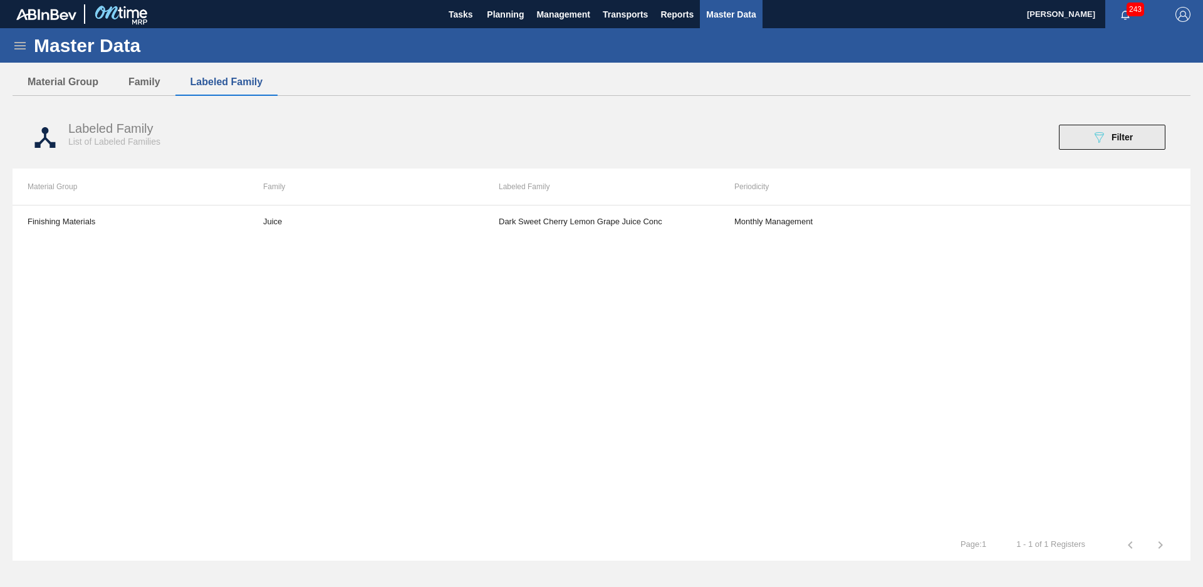
click at [1100, 143] on icon "089F7B8B-B2A5-4AFE-B5C0-19BA573D28AC" at bounding box center [1098, 137] width 15 height 15
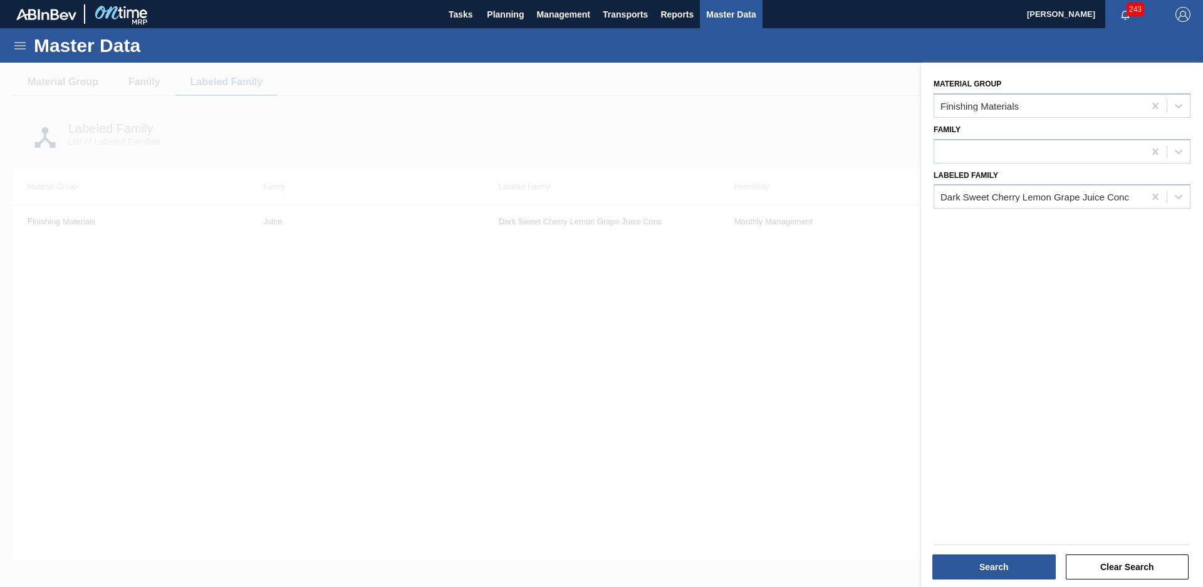
click at [2, 51] on div "Master Data" at bounding box center [601, 45] width 1203 height 34
click at [18, 41] on icon at bounding box center [20, 45] width 15 height 15
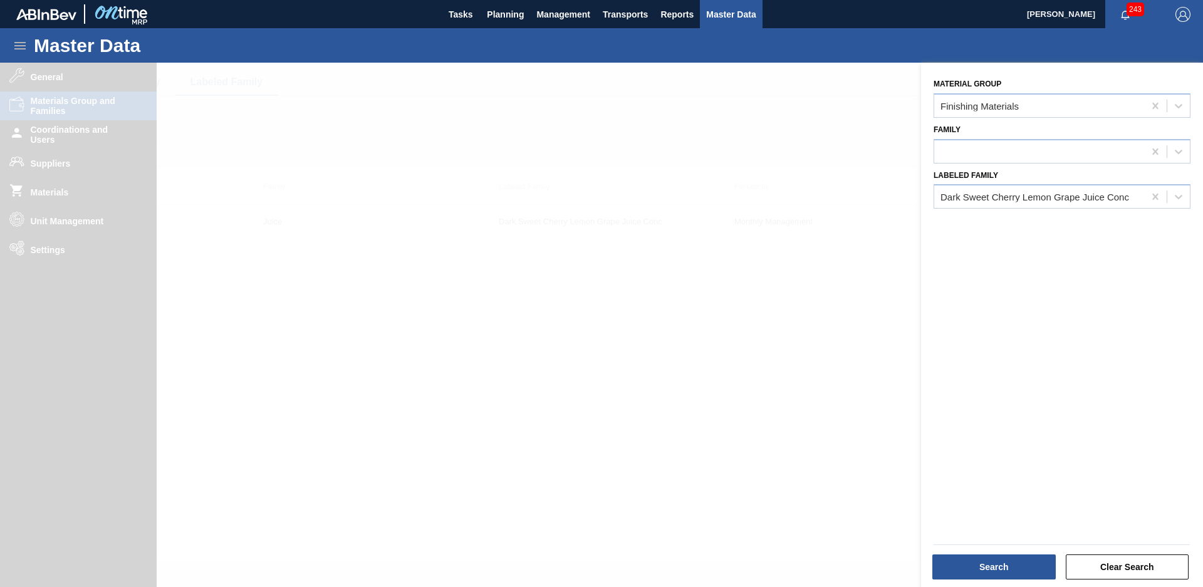
click at [85, 75] on div at bounding box center [601, 356] width 1203 height 587
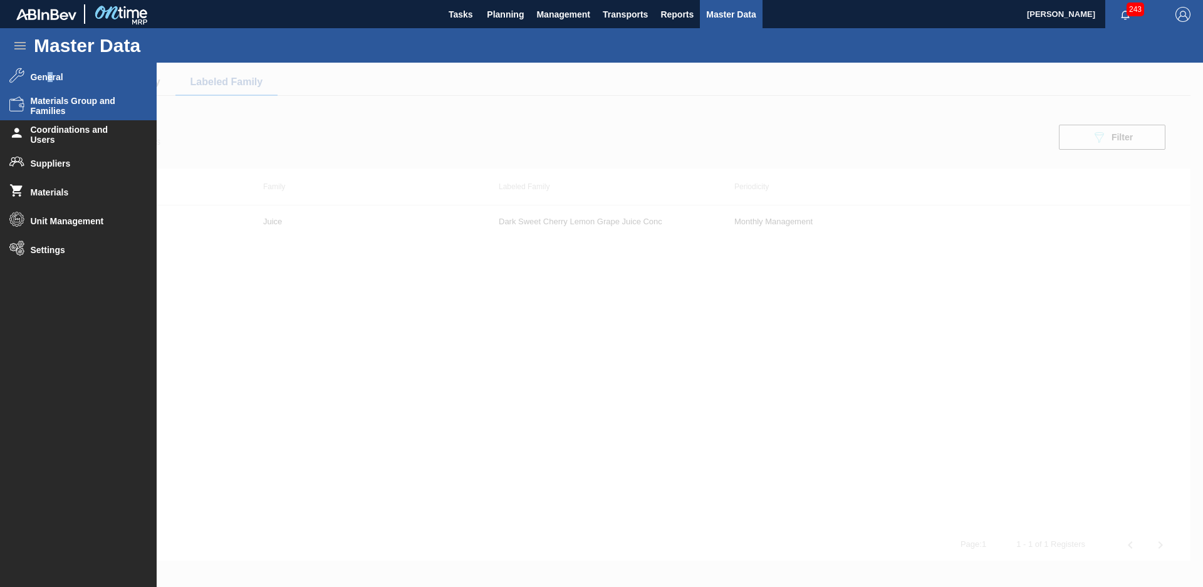
click at [51, 70] on li "General" at bounding box center [78, 77] width 157 height 29
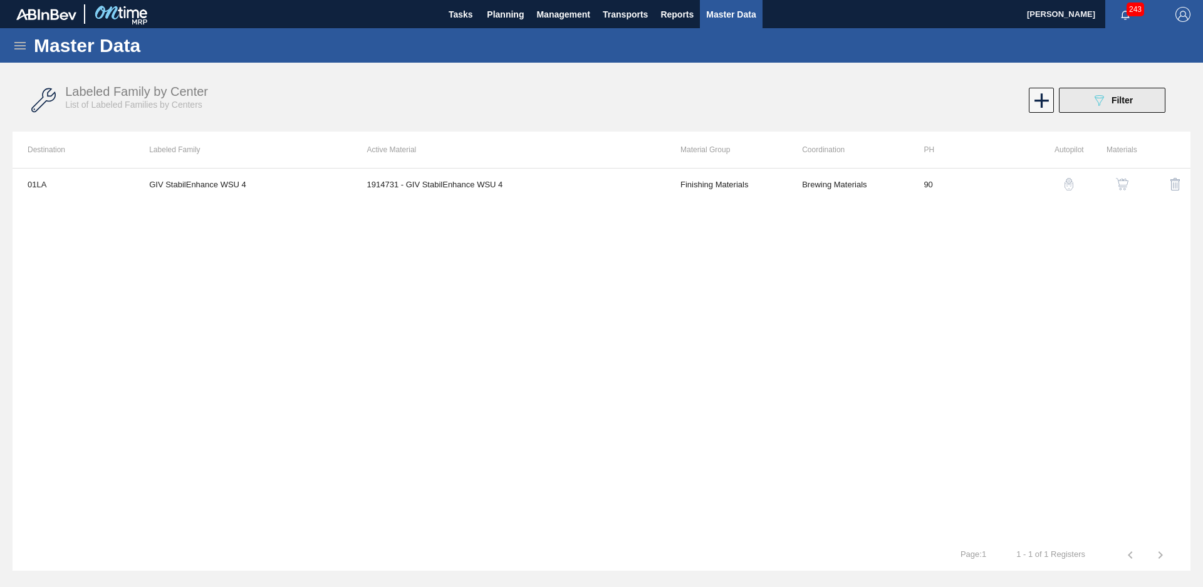
click at [1105, 108] on button "089F7B8B-B2A5-4AFE-B5C0-19BA573D28AC Filter" at bounding box center [1112, 100] width 107 height 25
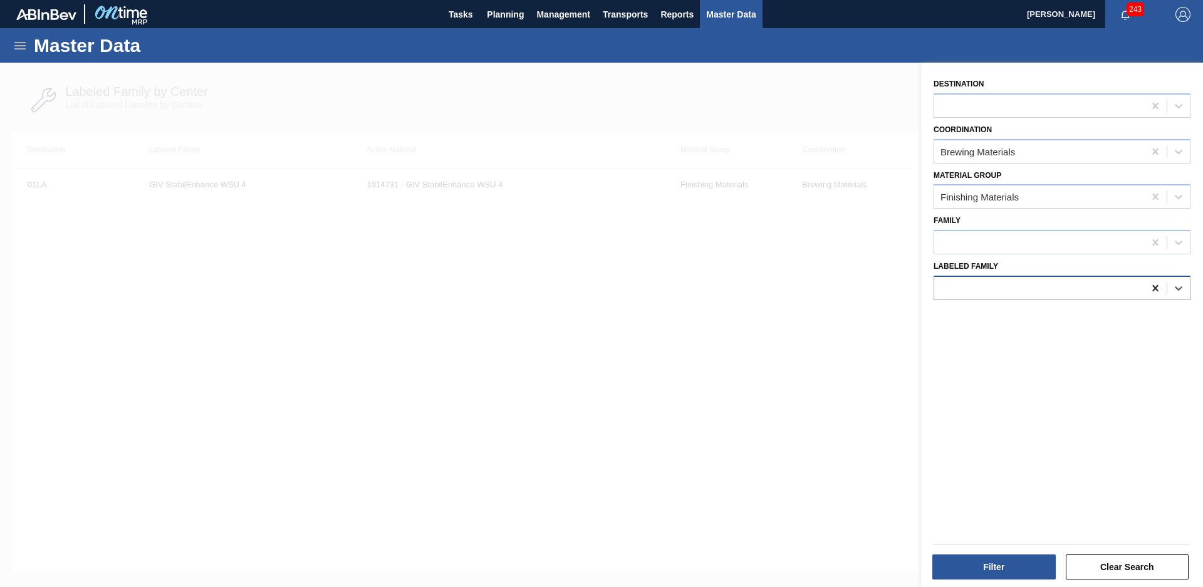
click at [1150, 281] on div at bounding box center [1155, 288] width 23 height 23
type Family "dark swee"
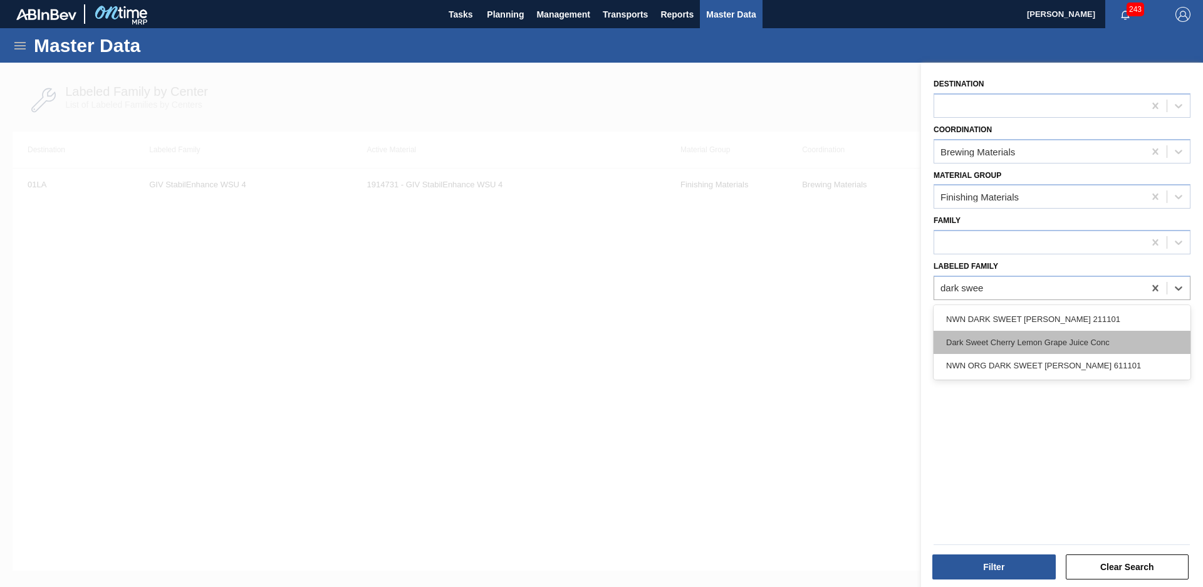
click at [1100, 346] on div "Dark Sweet Cherry Lemon Grape Juice Conc" at bounding box center [1062, 342] width 257 height 23
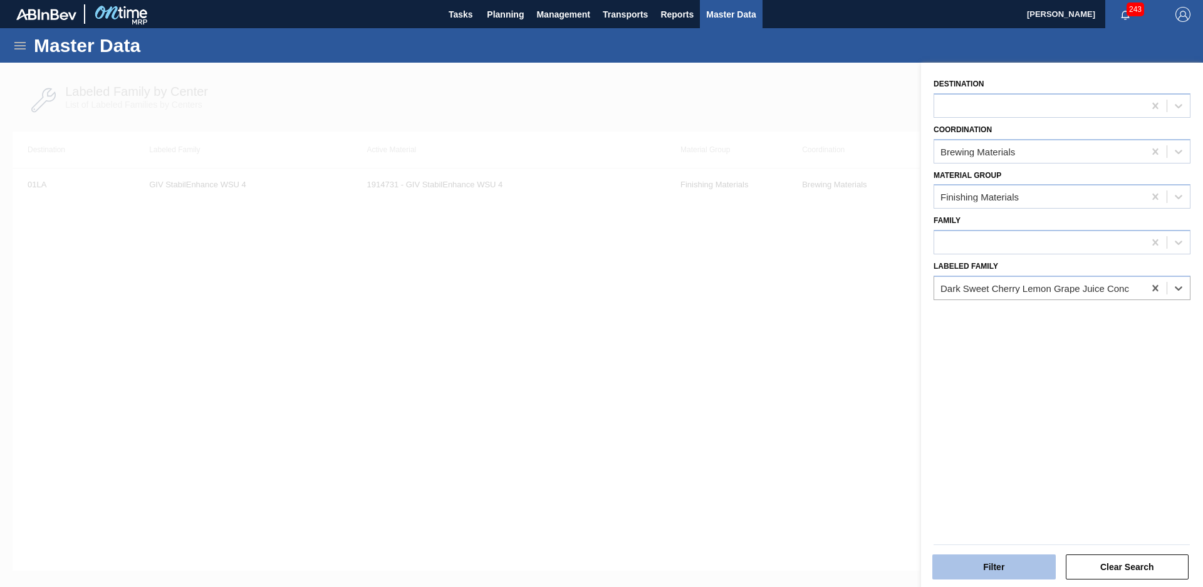
click at [991, 573] on button "Filter" at bounding box center [993, 567] width 123 height 25
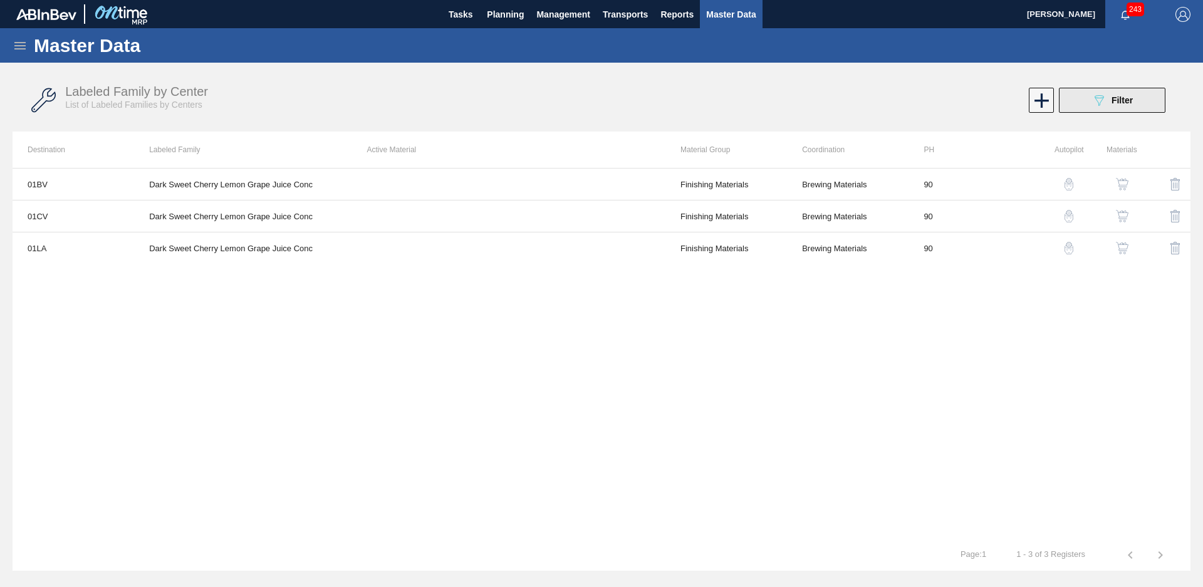
click at [1102, 100] on icon "089F7B8B-B2A5-4AFE-B5C0-19BA573D28AC" at bounding box center [1098, 100] width 15 height 15
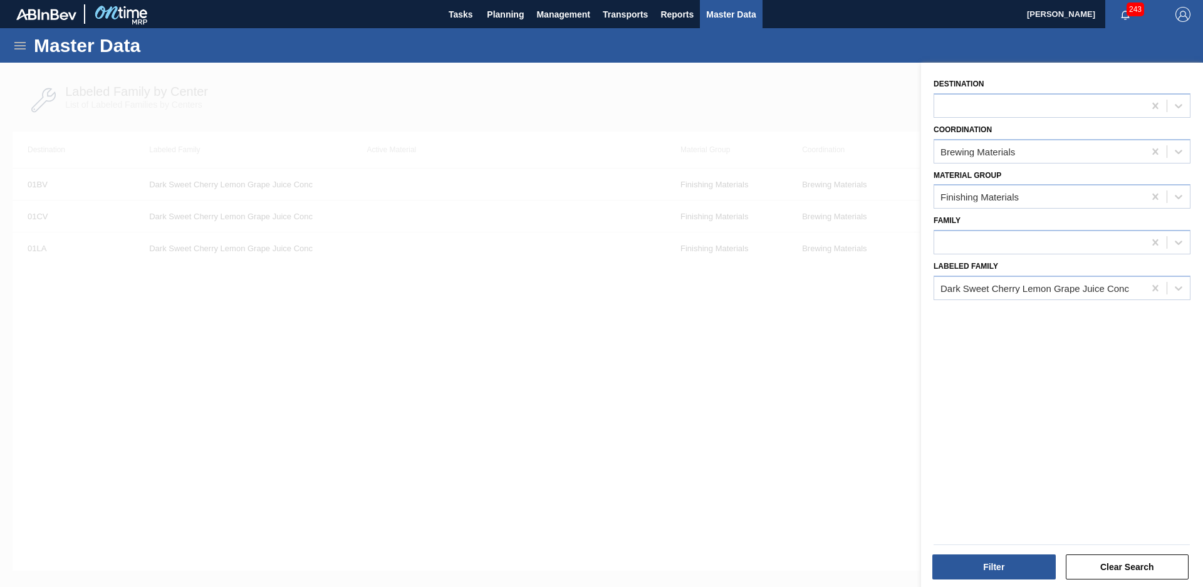
click at [838, 294] on div at bounding box center [601, 356] width 1203 height 587
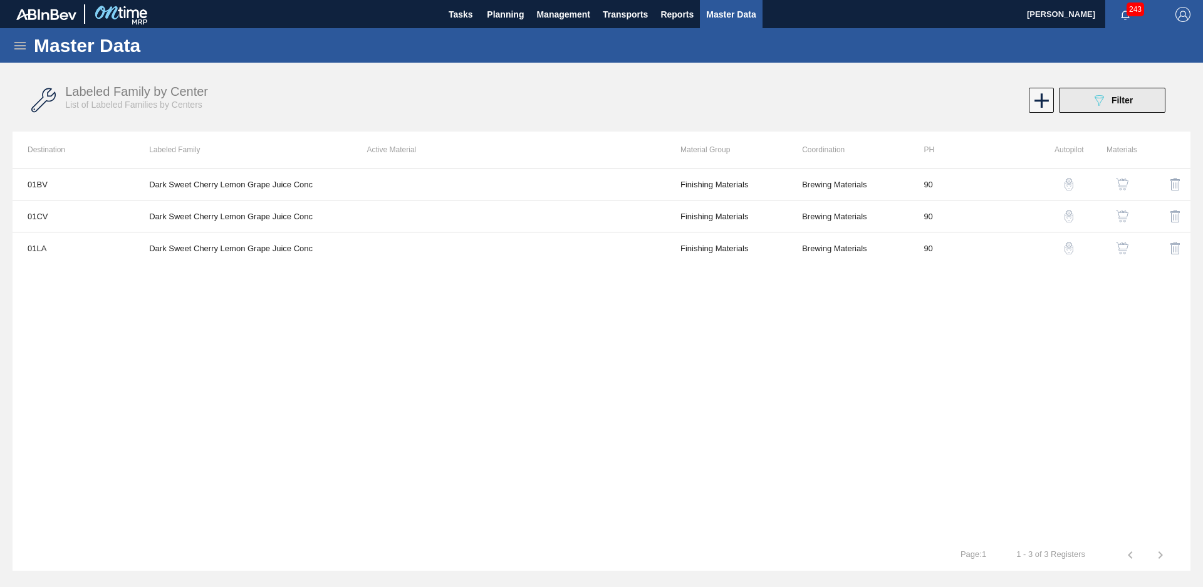
click at [1093, 101] on icon "089F7B8B-B2A5-4AFE-B5C0-19BA573D28AC" at bounding box center [1098, 100] width 15 height 15
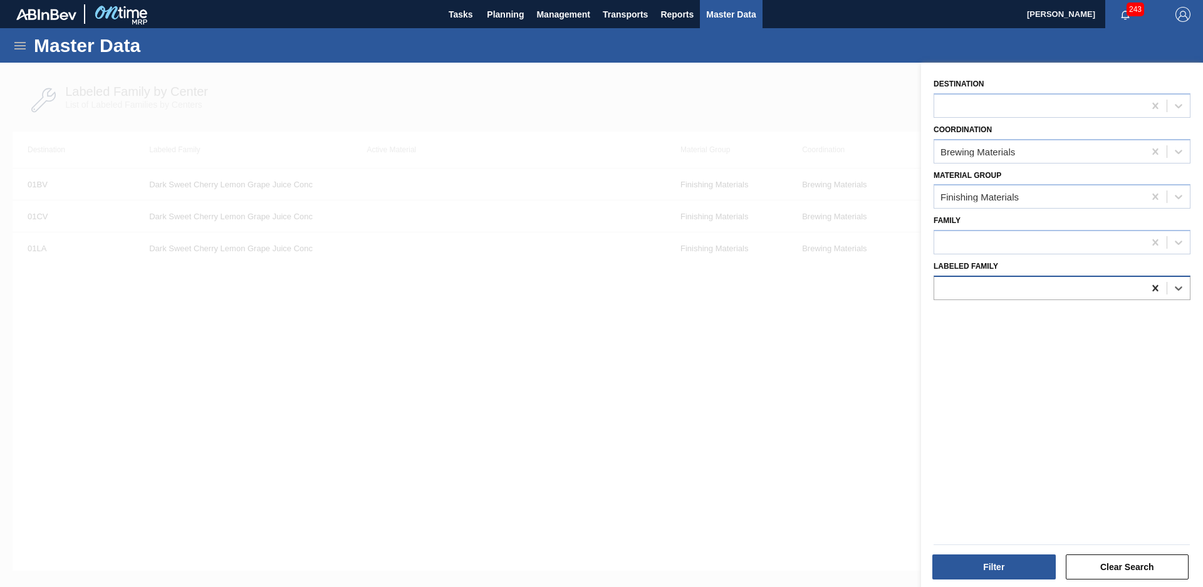
click at [1154, 282] on icon at bounding box center [1155, 288] width 13 height 13
click at [14, 46] on icon at bounding box center [20, 45] width 15 height 15
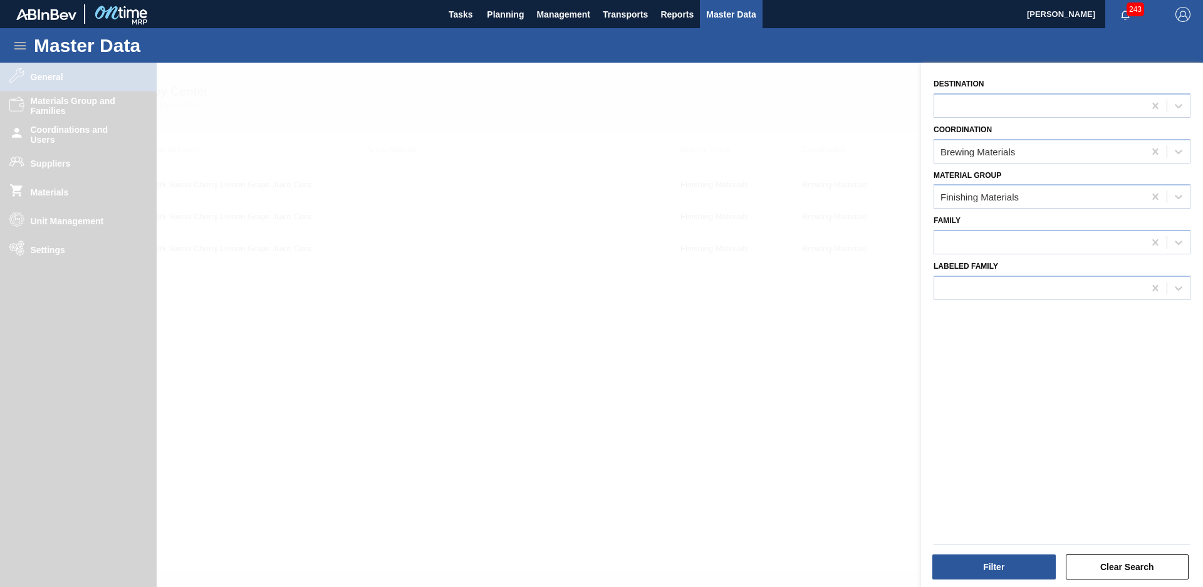
click at [80, 220] on div at bounding box center [601, 356] width 1203 height 587
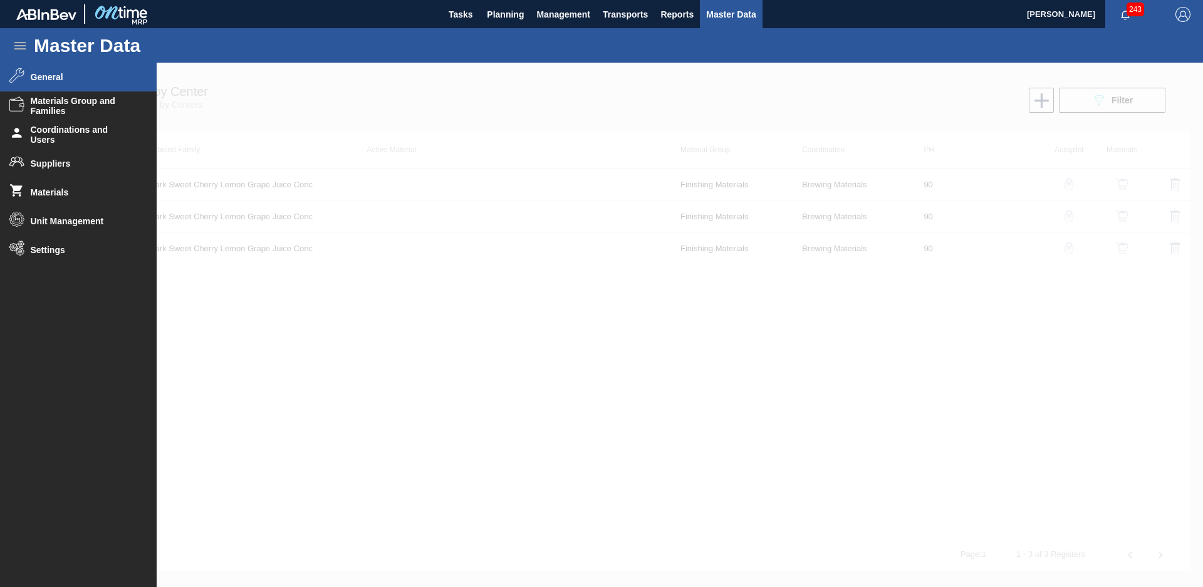
click at [72, 188] on span "Materials" at bounding box center [82, 192] width 103 height 10
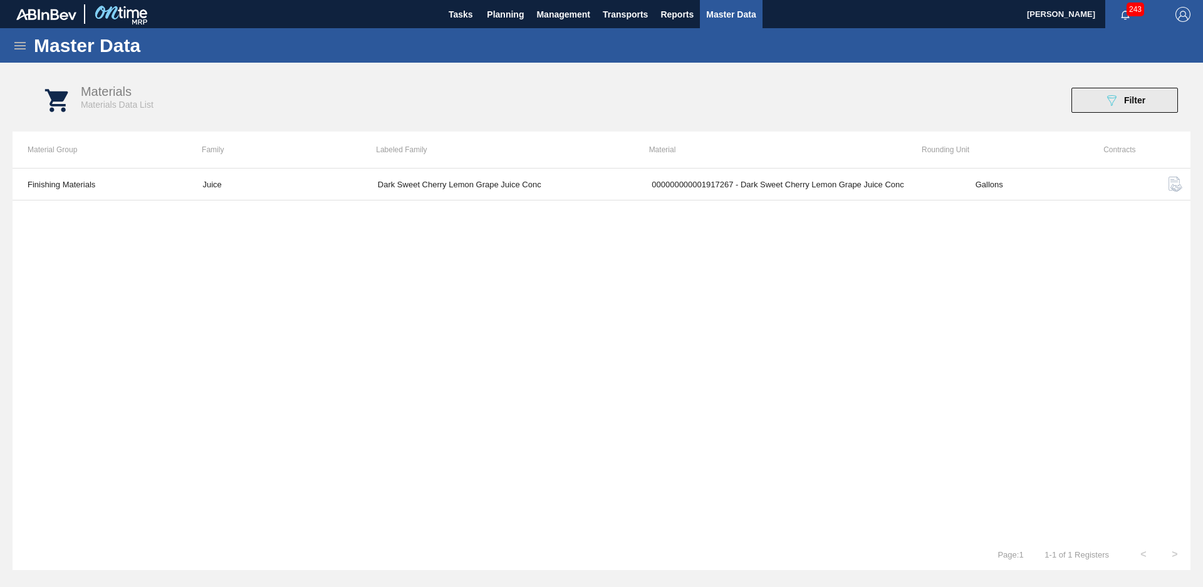
click at [1137, 106] on div "089F7B8B-B2A5-4AFE-B5C0-19BA573D28AC Filter" at bounding box center [1124, 100] width 41 height 15
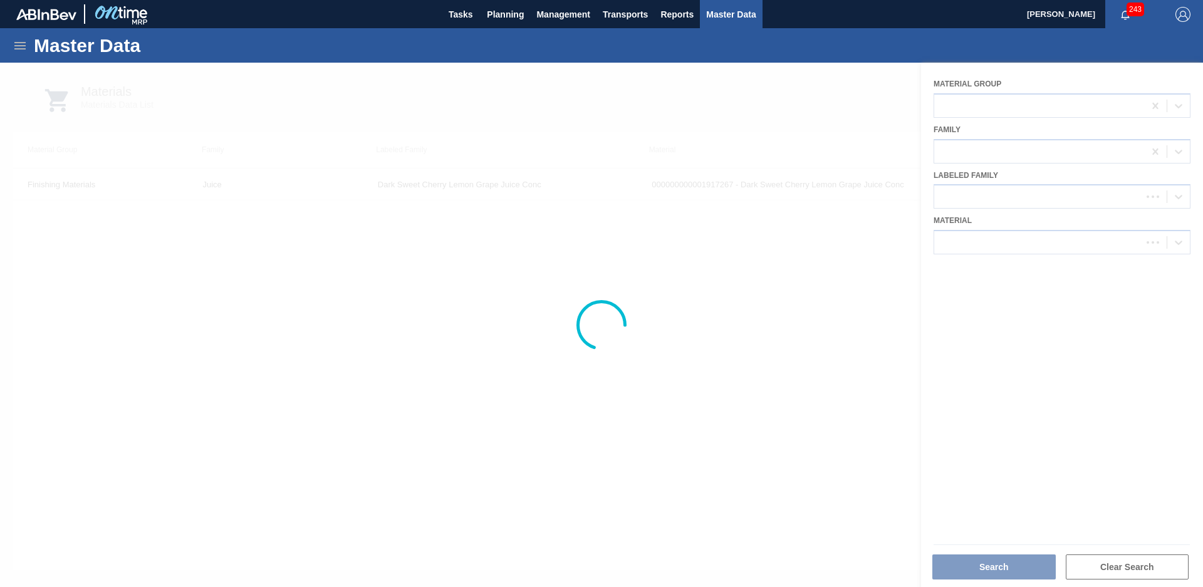
click at [1117, 247] on div at bounding box center [601, 325] width 1203 height 524
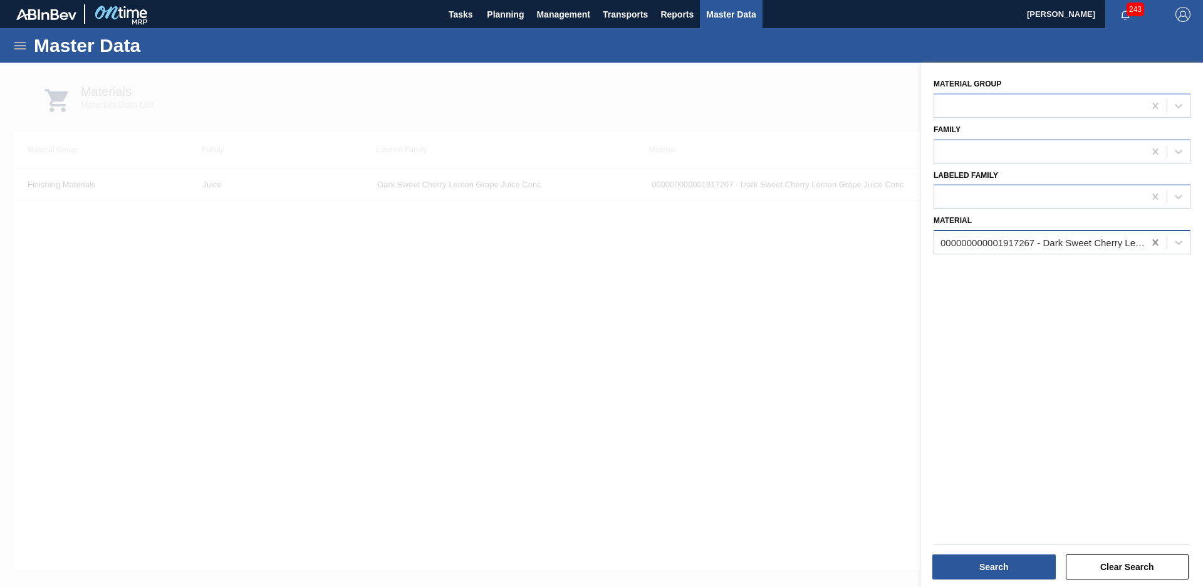
click at [1155, 244] on icon at bounding box center [1155, 242] width 6 height 6
type input "191731"
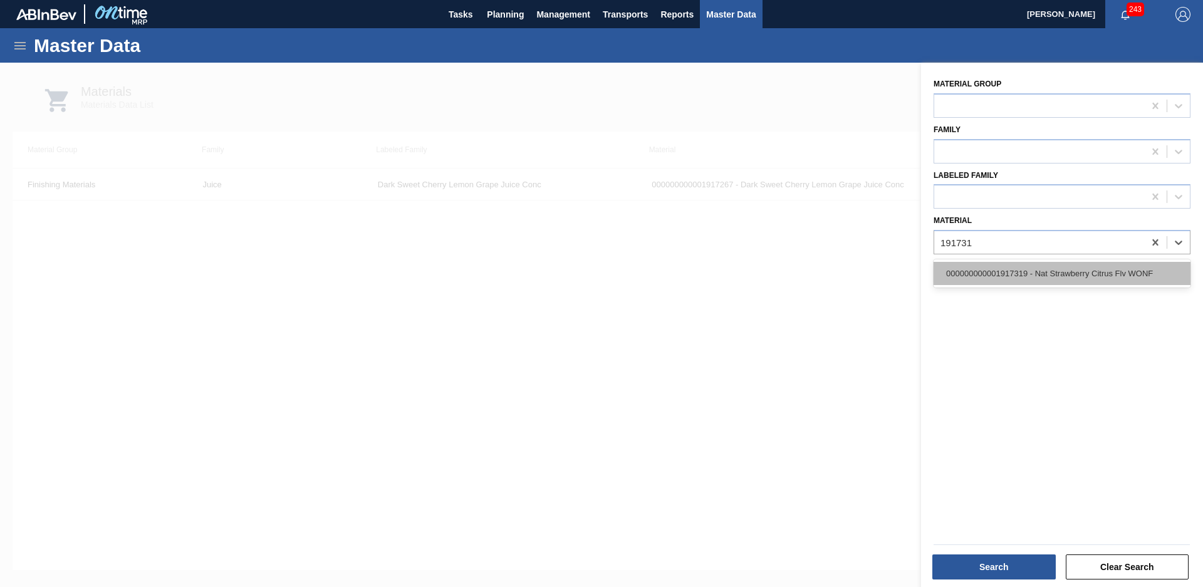
click at [1133, 269] on div "000000000001917319 - Nat Strawberry Citrus Flv WONF" at bounding box center [1062, 273] width 257 height 23
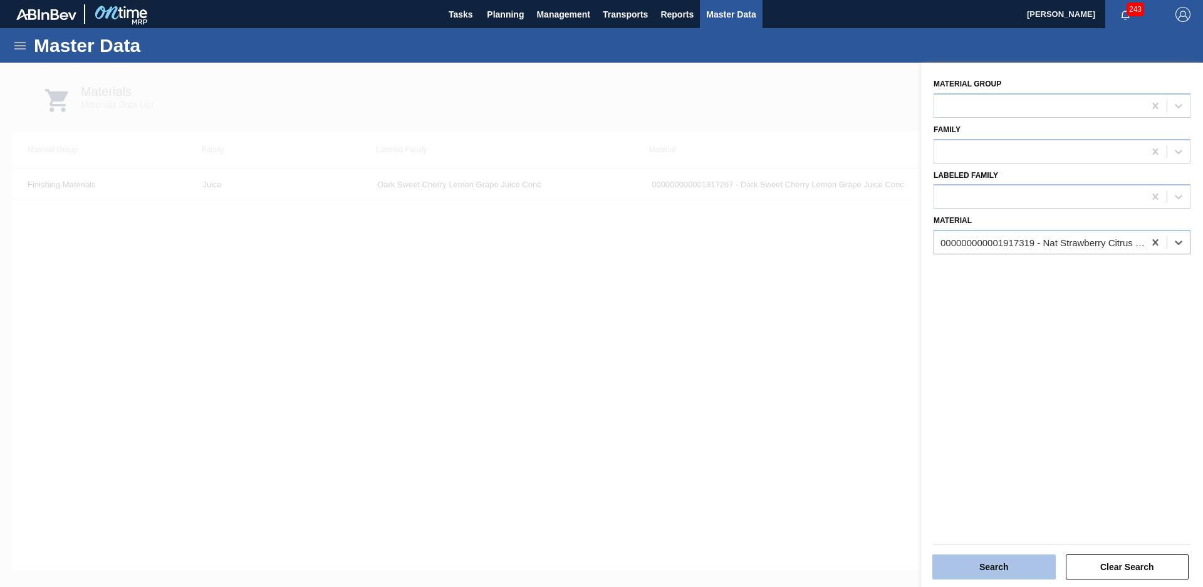
click at [1012, 573] on button "Search" at bounding box center [993, 567] width 123 height 25
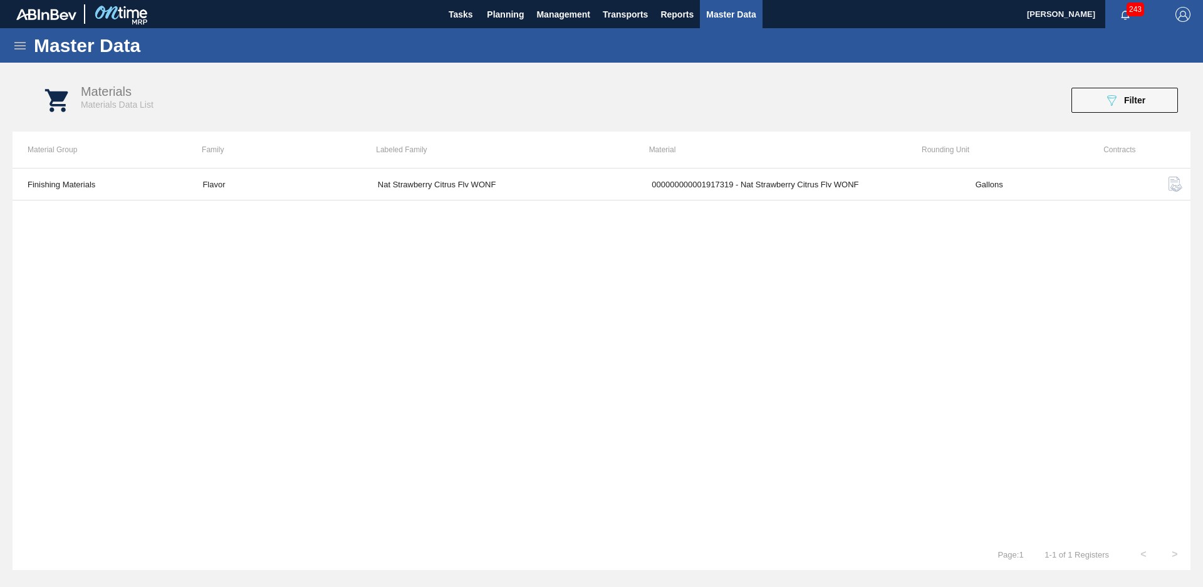
click at [21, 49] on icon at bounding box center [19, 46] width 11 height 8
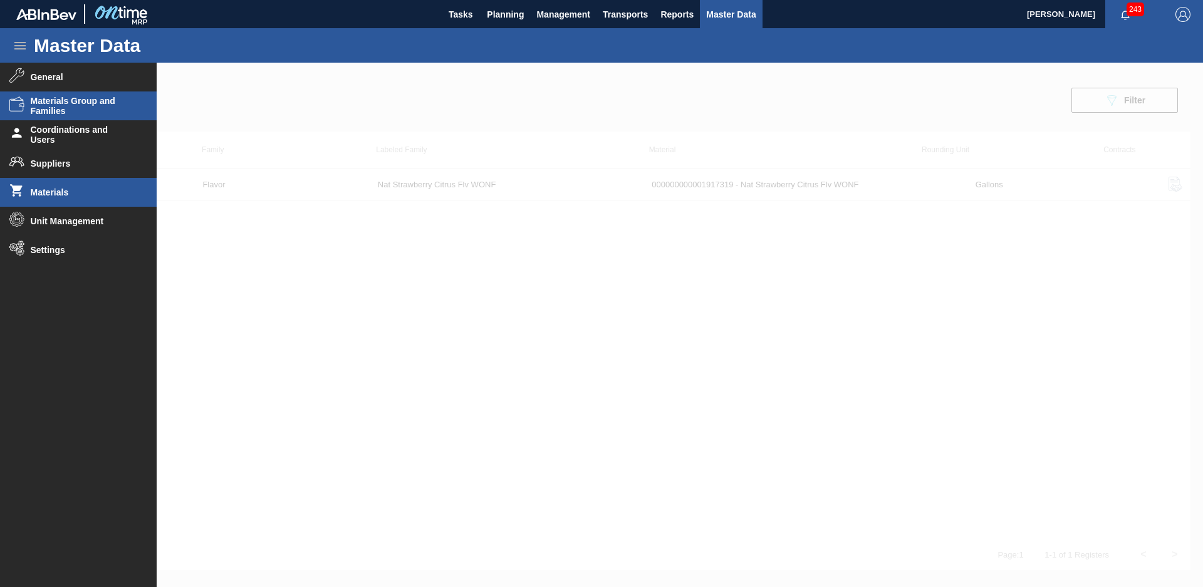
click at [70, 105] on span "Materials Group and Families" at bounding box center [82, 106] width 103 height 20
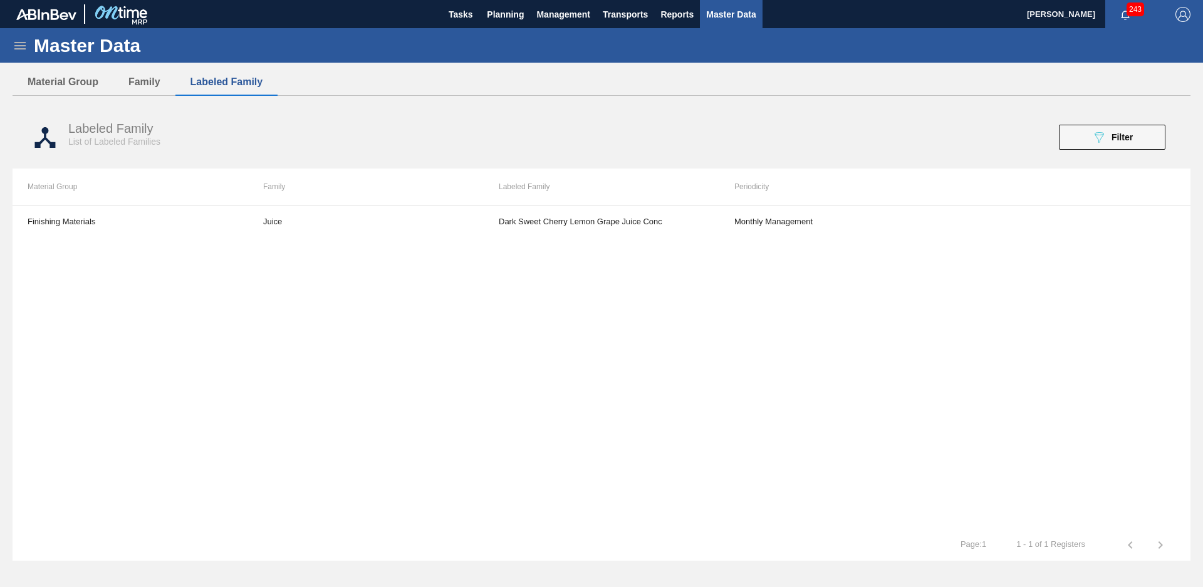
click at [15, 49] on icon at bounding box center [20, 45] width 15 height 15
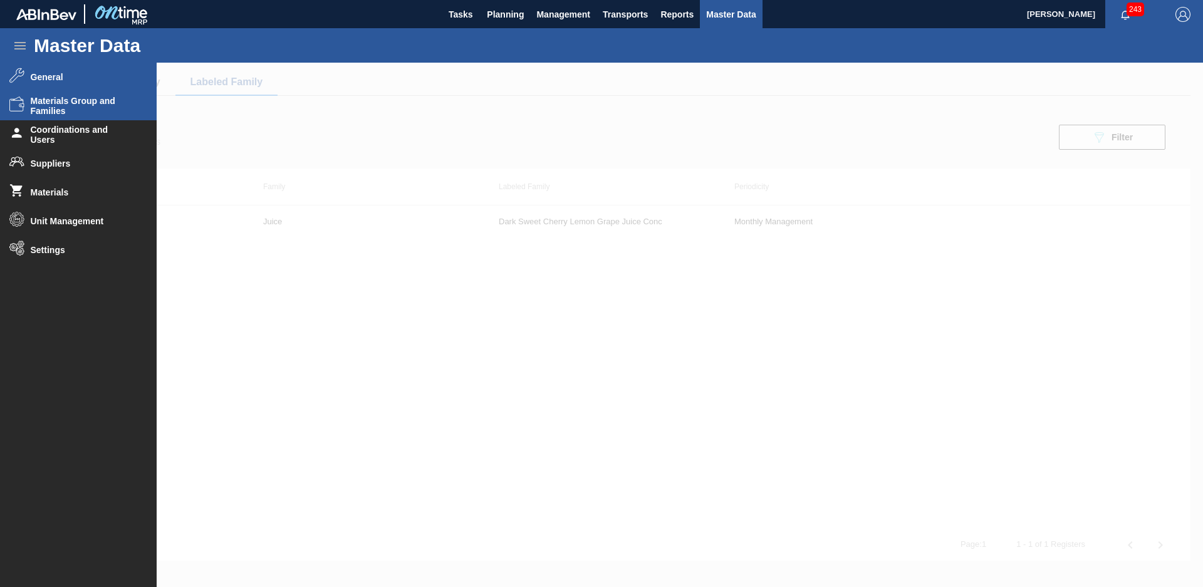
click at [46, 82] on li "General" at bounding box center [78, 77] width 157 height 29
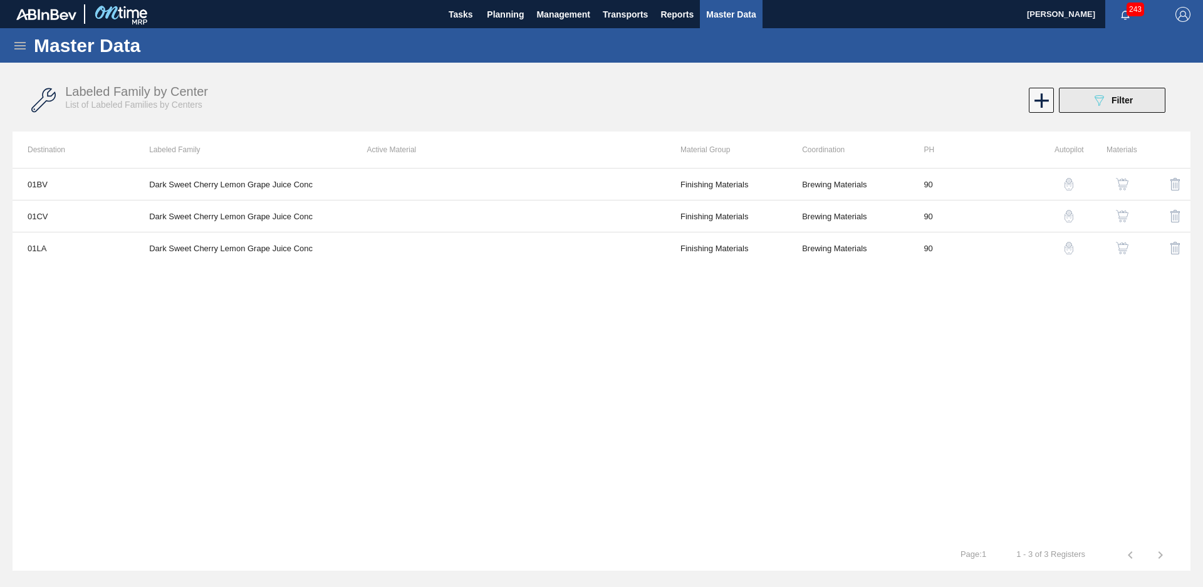
click at [1132, 93] on div "089F7B8B-B2A5-4AFE-B5C0-19BA573D28AC Filter" at bounding box center [1111, 100] width 41 height 15
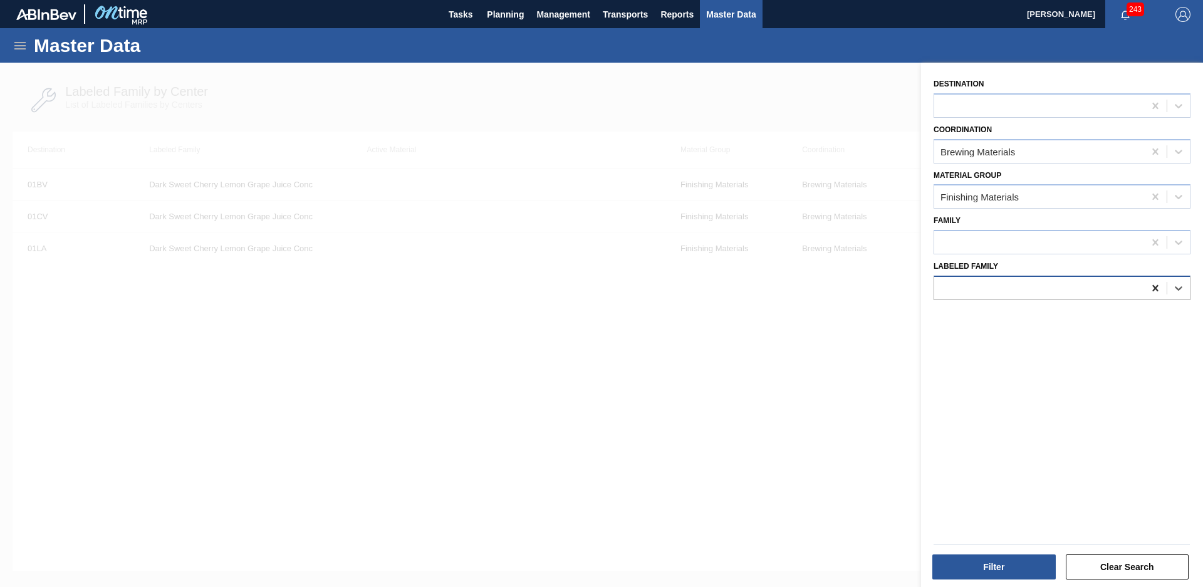
click at [1152, 288] on icon at bounding box center [1155, 288] width 13 height 13
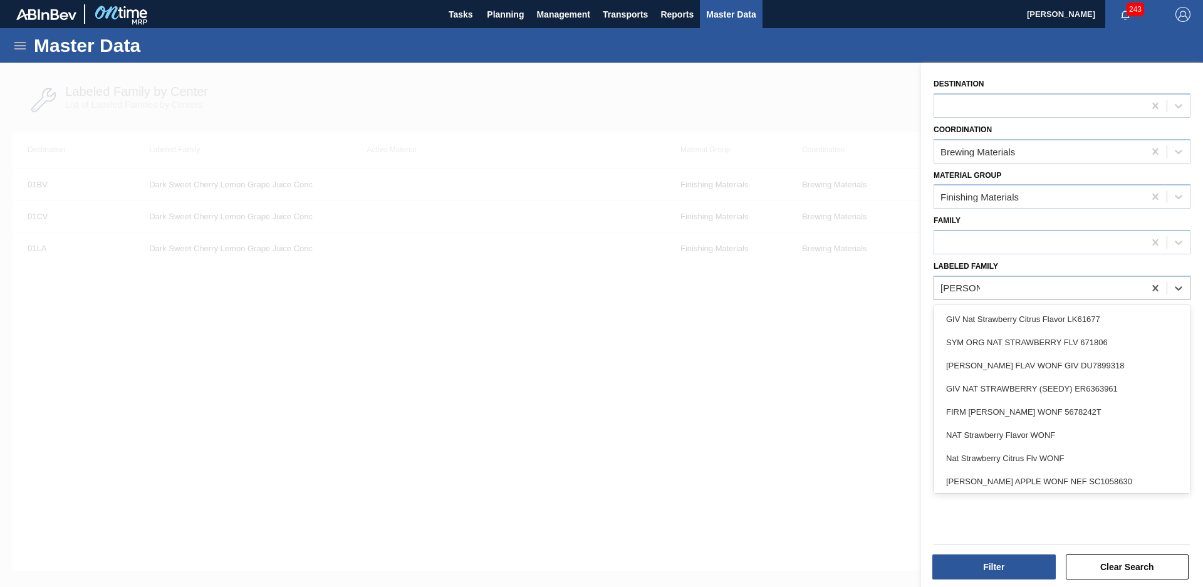
type Family "[PERSON_NAME]"
click at [1026, 286] on div at bounding box center [1039, 288] width 210 height 18
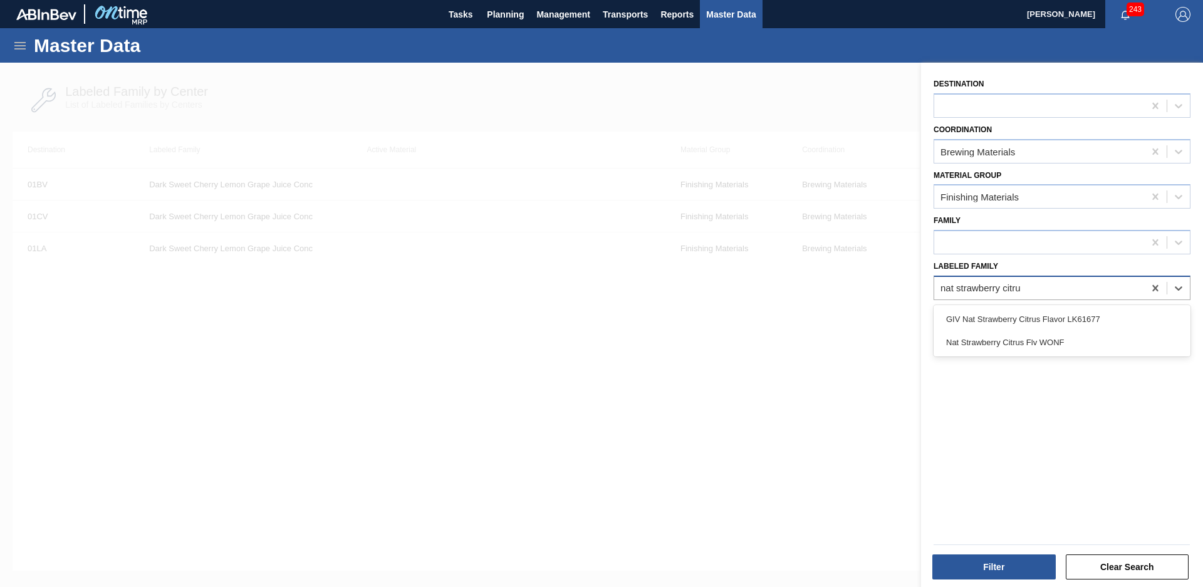
type Family "nat strawberry citrus"
click at [1100, 320] on div "GIV Nat Strawberry Citrus Flavor LK61677" at bounding box center [1062, 319] width 257 height 23
click at [1160, 288] on div at bounding box center [1155, 288] width 23 height 23
type Family "nat strawberry citr"
click at [1065, 357] on div "Destination Coordination Brewing Materials Material Group Finishing Materials F…" at bounding box center [1062, 327] width 282 height 528
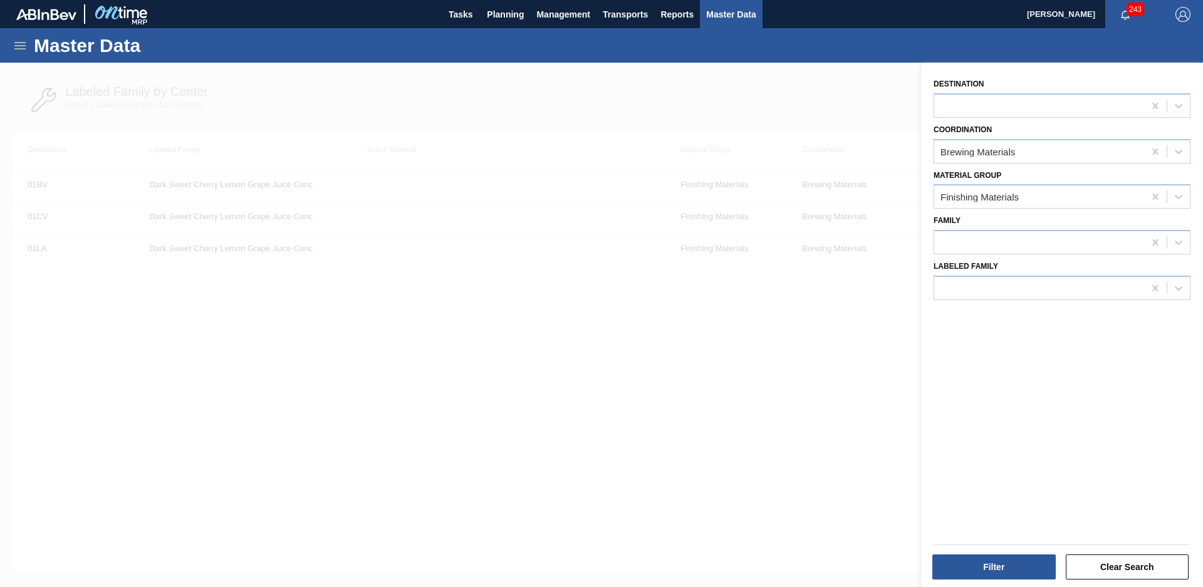
drag, startPoint x: 1061, startPoint y: 279, endPoint x: 1066, endPoint y: 301, distance: 23.0
click at [1066, 301] on div "Destination Coordination Brewing Materials Material Group Finishing Materials F…" at bounding box center [1062, 327] width 282 height 528
type Family "giv nat stra"
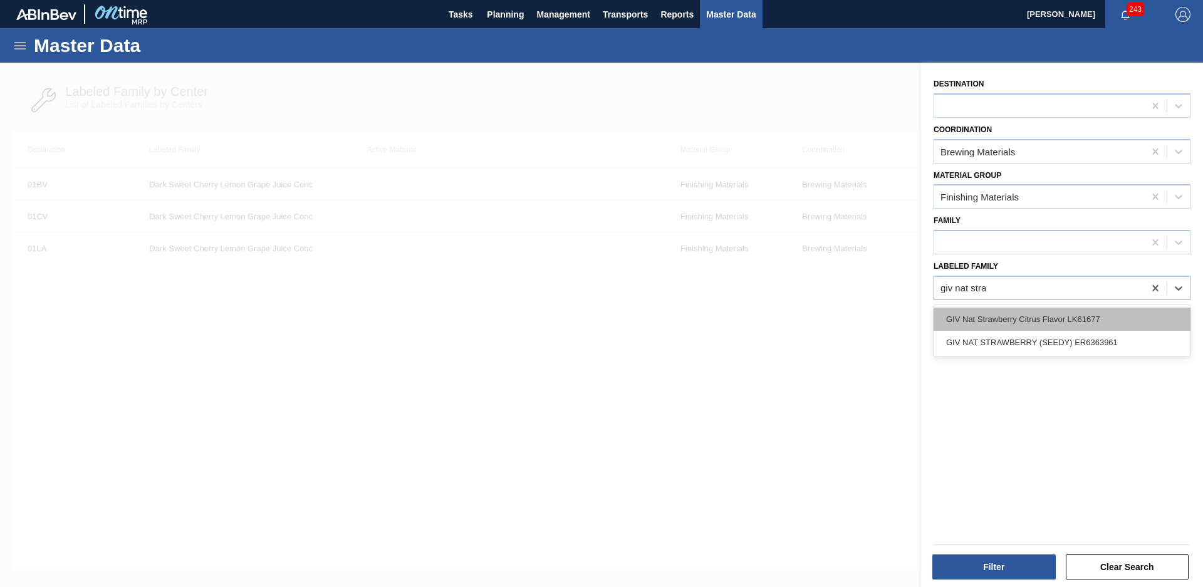
click at [1082, 309] on div "GIV Nat Strawberry Citrus Flavor LK61677" at bounding box center [1062, 319] width 257 height 23
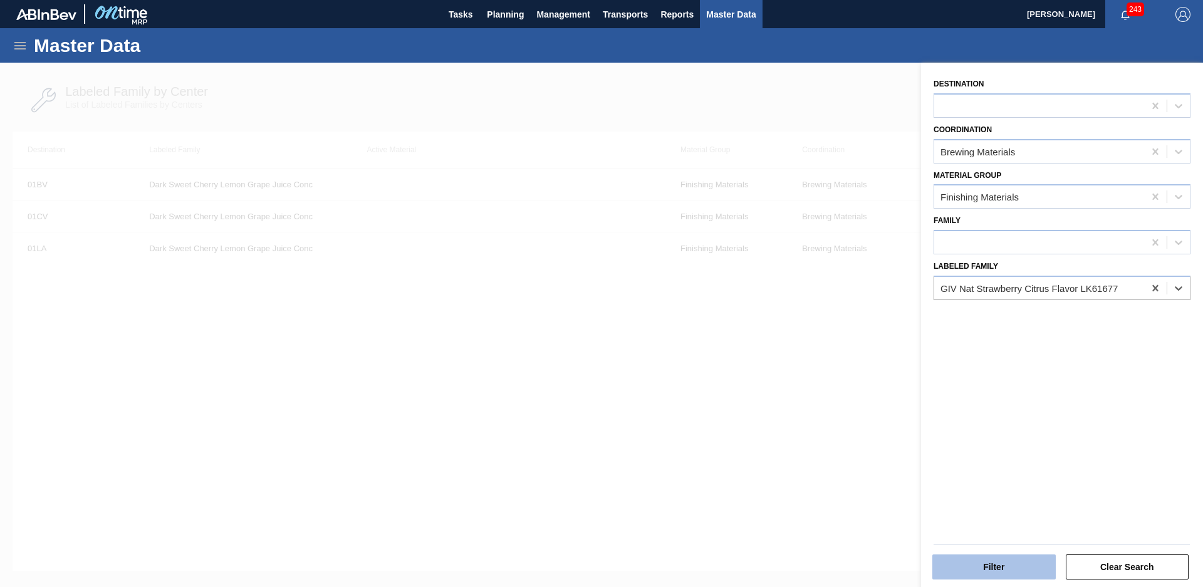
click at [1015, 578] on button "Filter" at bounding box center [993, 567] width 123 height 25
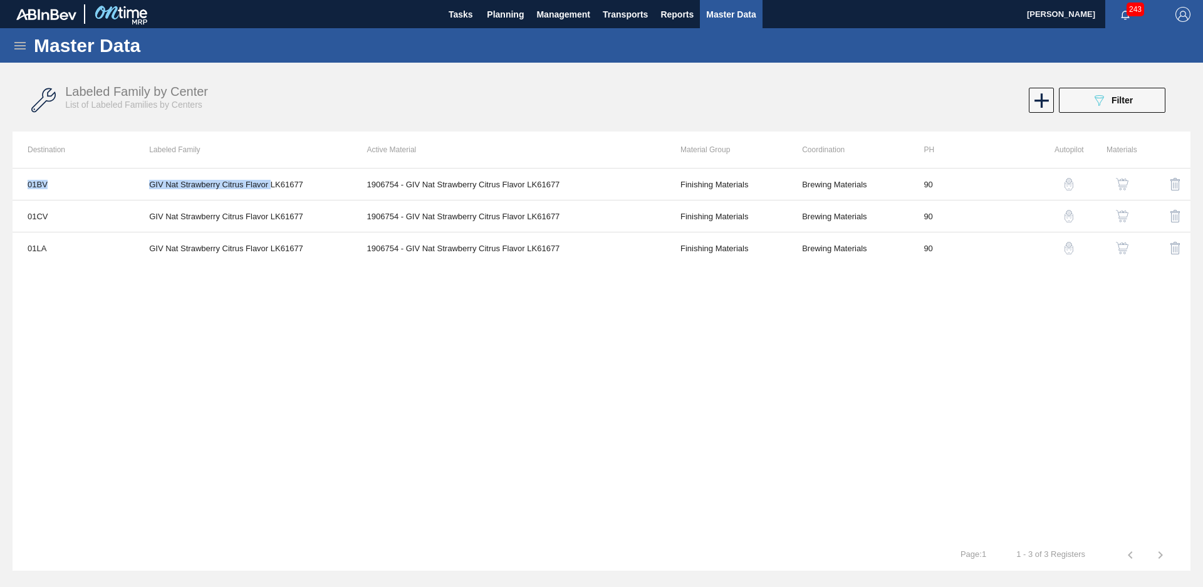
drag, startPoint x: 271, startPoint y: 190, endPoint x: 542, endPoint y: 294, distance: 290.6
click at [542, 294] on div "01BV GIV Nat Strawberry Citrus Flavor LK61677 1906754 - GIV Nat Strawberry Citr…" at bounding box center [602, 354] width 1178 height 372
drag, startPoint x: 542, startPoint y: 294, endPoint x: 544, endPoint y: 318, distance: 23.9
click at [544, 318] on div "01BV GIV Nat Strawberry Citrus Flavor LK61677 1906754 - GIV Nat Strawberry Citr…" at bounding box center [602, 354] width 1178 height 372
click at [1098, 95] on icon "089F7B8B-B2A5-4AFE-B5C0-19BA573D28AC" at bounding box center [1098, 100] width 15 height 15
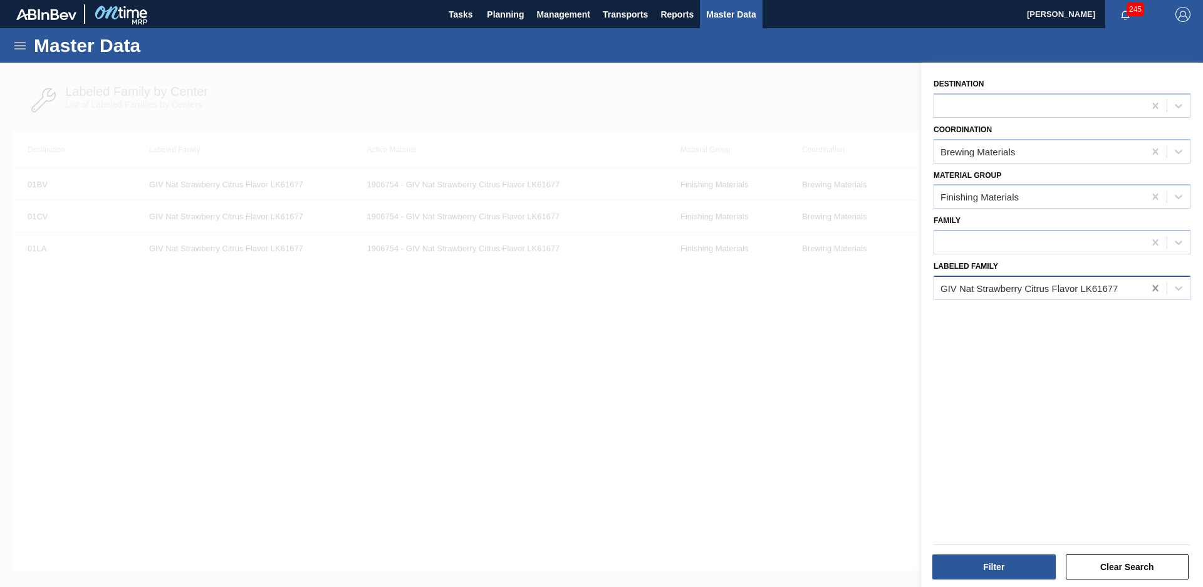
click at [1155, 289] on icon at bounding box center [1155, 288] width 13 height 13
type Family "nat strawberry cit"
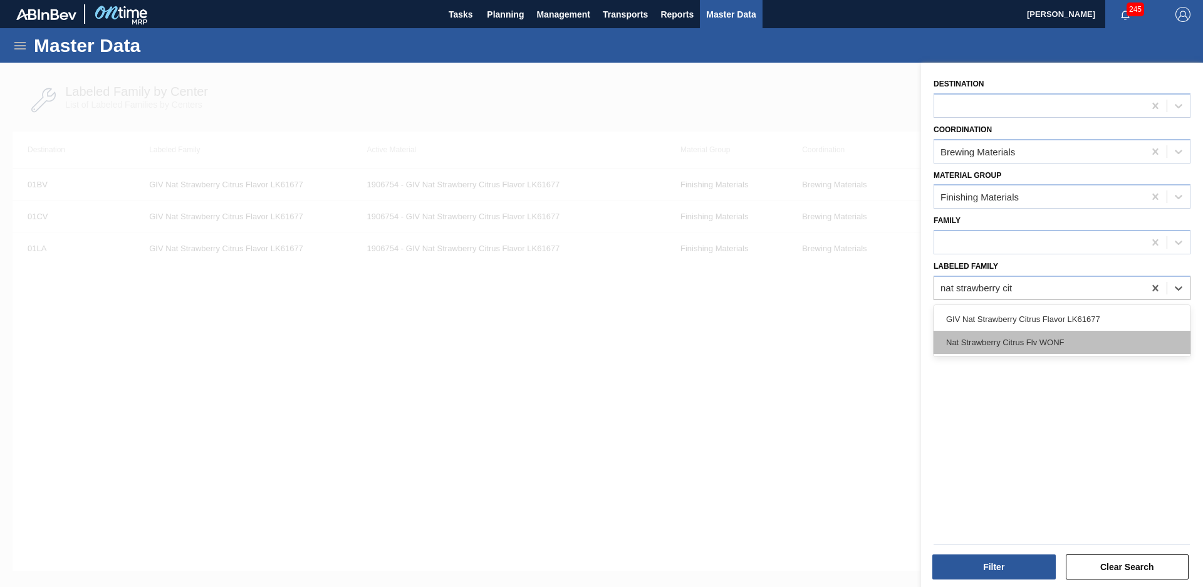
click at [1107, 332] on div "Nat Strawberry Citrus Flv WONF" at bounding box center [1062, 342] width 257 height 23
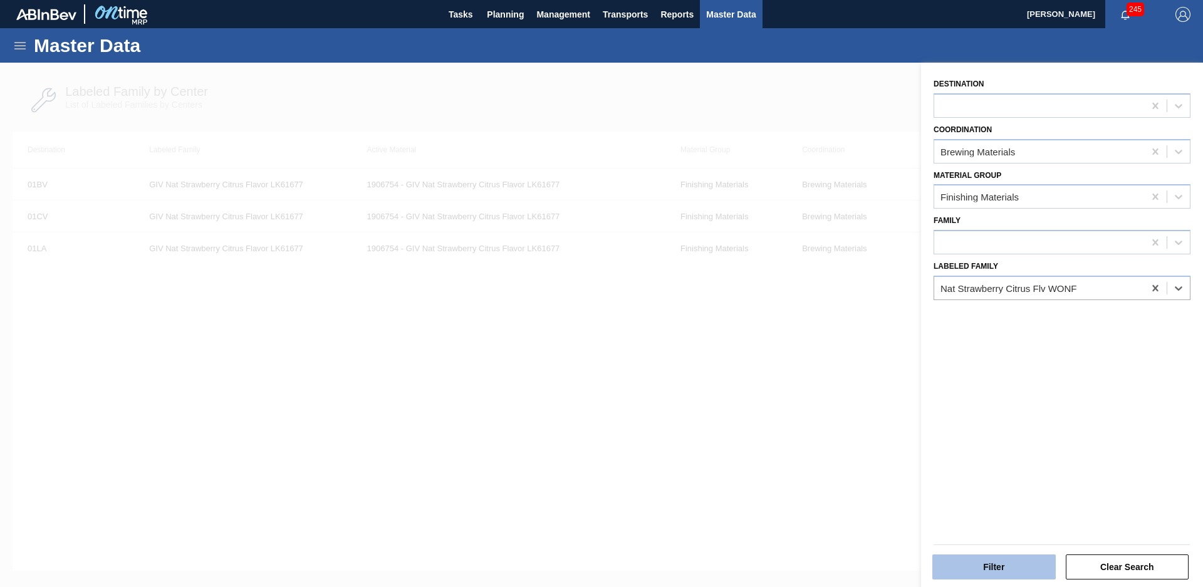
click at [1020, 565] on button "Filter" at bounding box center [993, 567] width 123 height 25
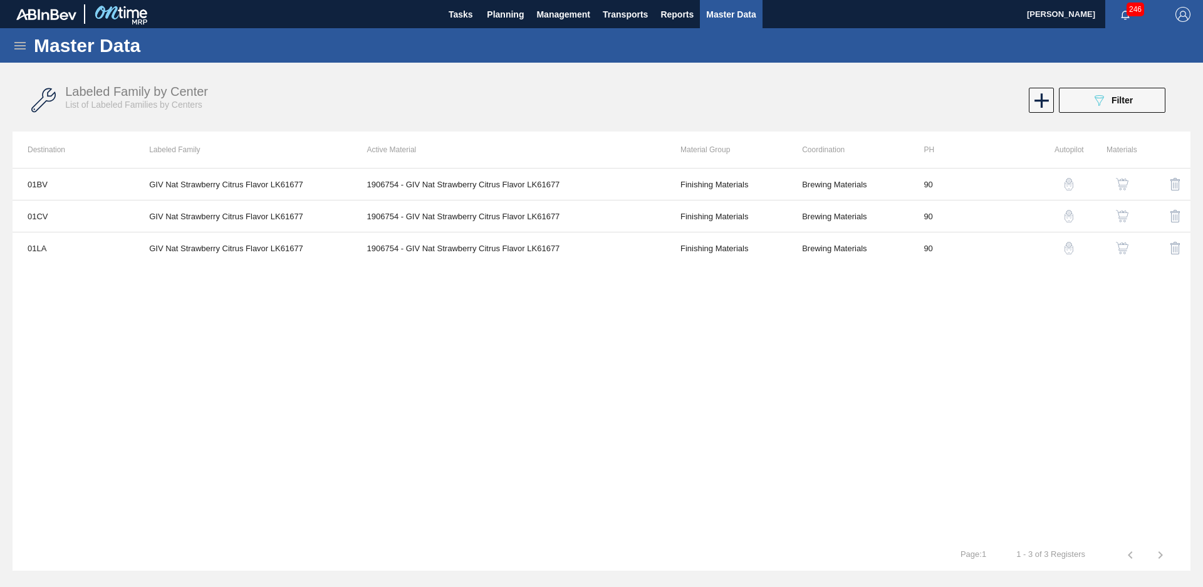
click at [25, 53] on icon at bounding box center [20, 45] width 15 height 15
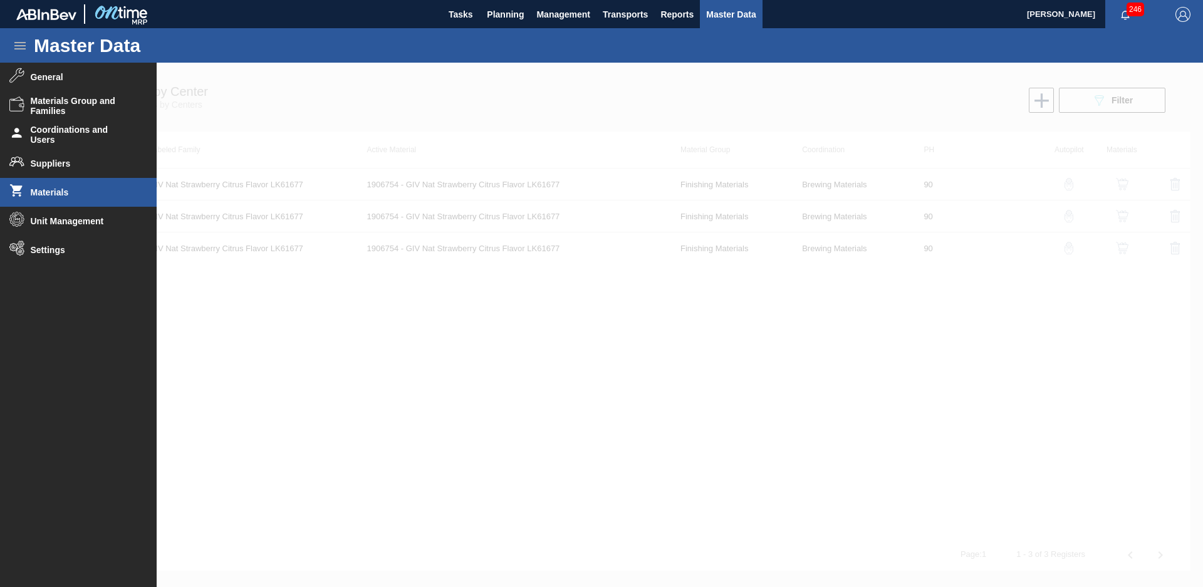
click at [108, 198] on li "Materials" at bounding box center [78, 192] width 157 height 29
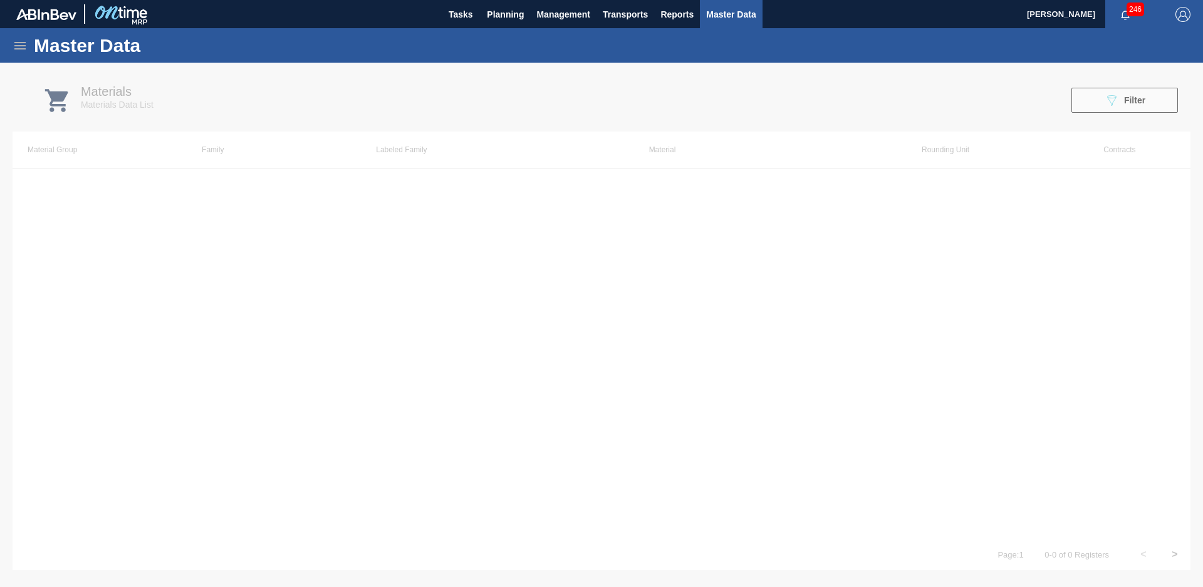
click at [1137, 100] on div at bounding box center [601, 325] width 1203 height 524
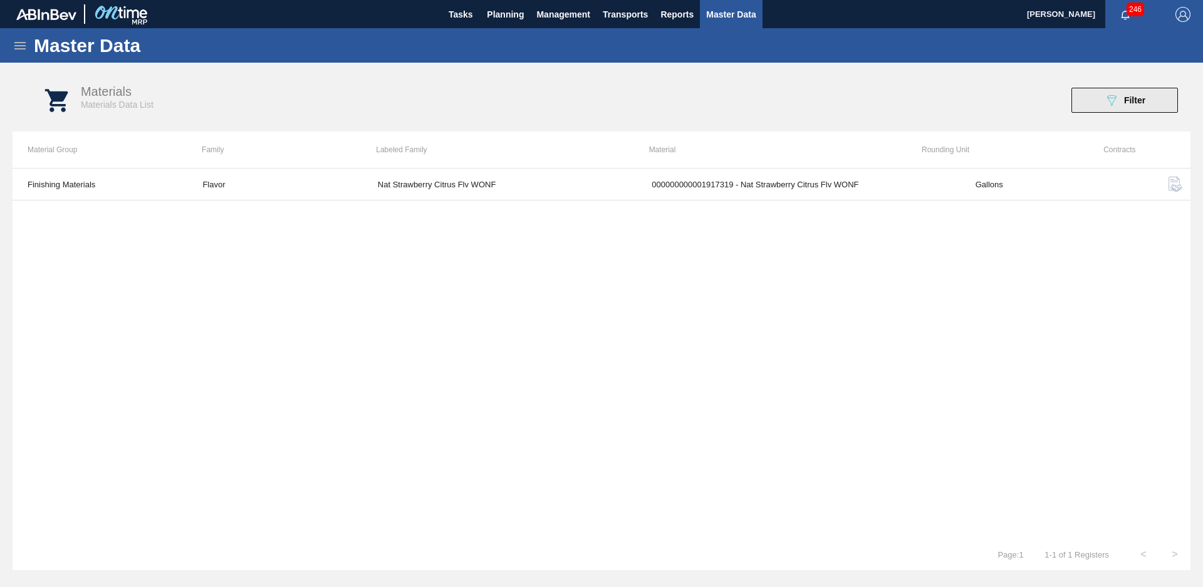
click at [1137, 100] on span "Filter" at bounding box center [1134, 100] width 21 height 10
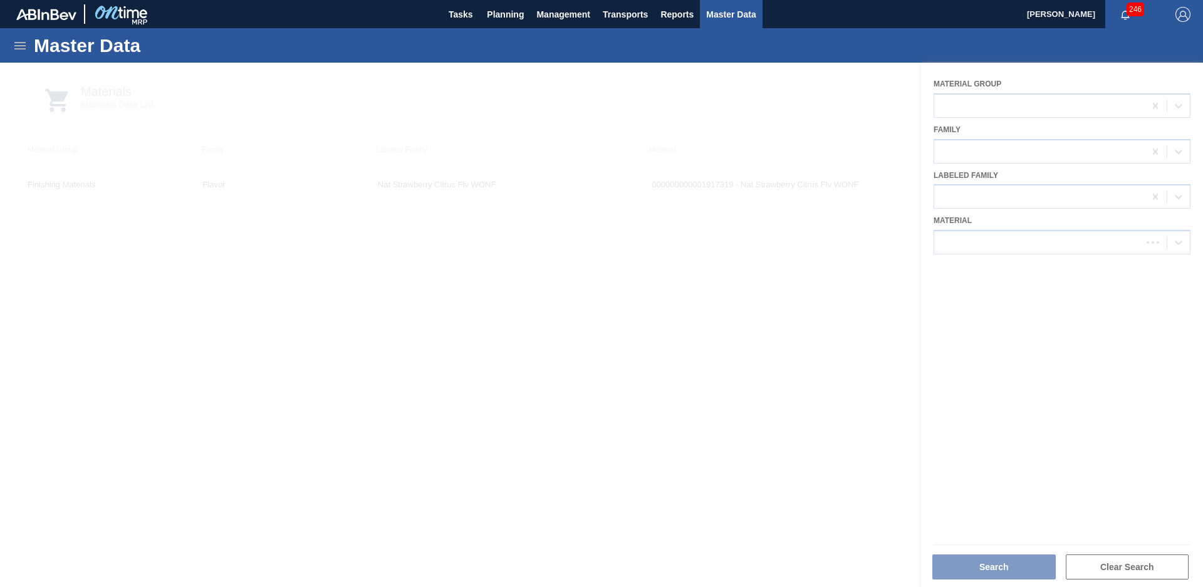
click at [1080, 239] on div at bounding box center [601, 325] width 1203 height 524
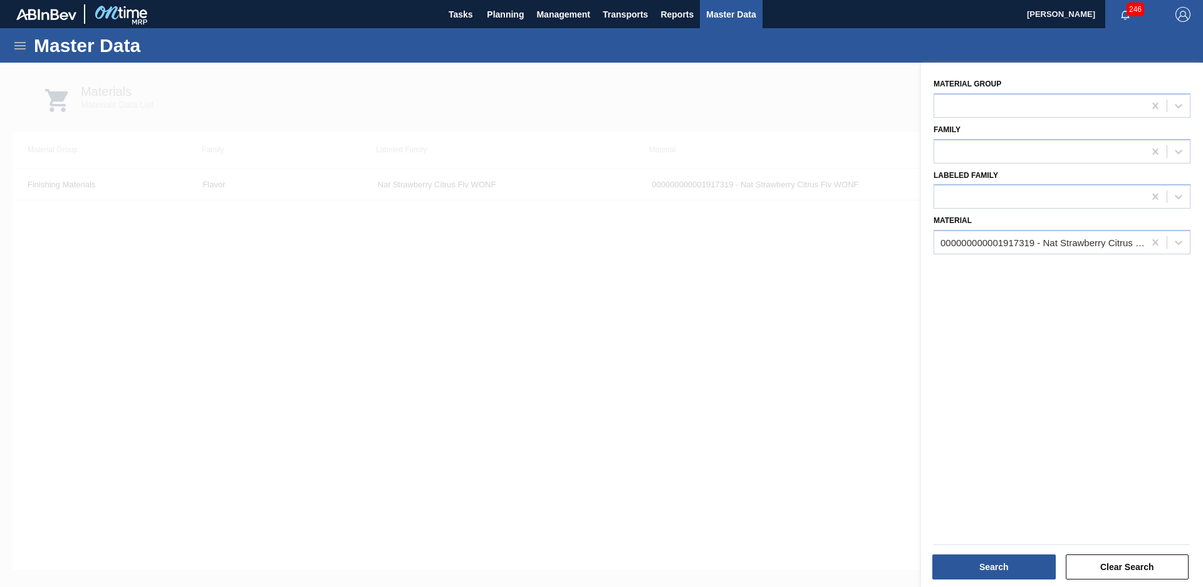
click at [1068, 244] on div "000000000001917319 - Nat Strawberry Citrus Flv WONF" at bounding box center [1042, 242] width 205 height 11
click at [1150, 241] on icon at bounding box center [1155, 242] width 13 height 13
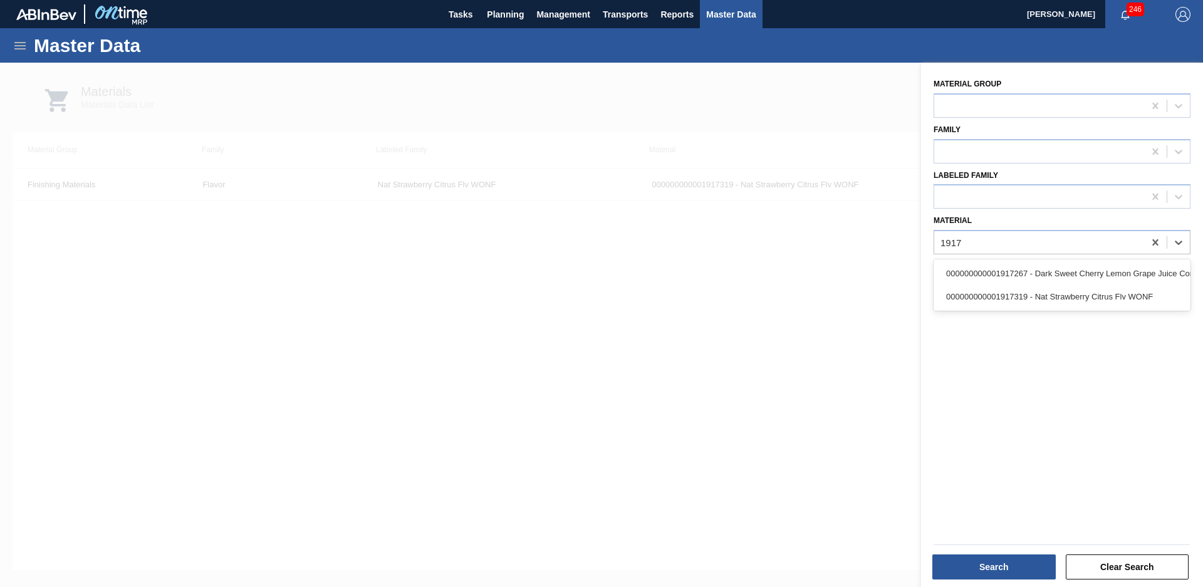
type input "19172"
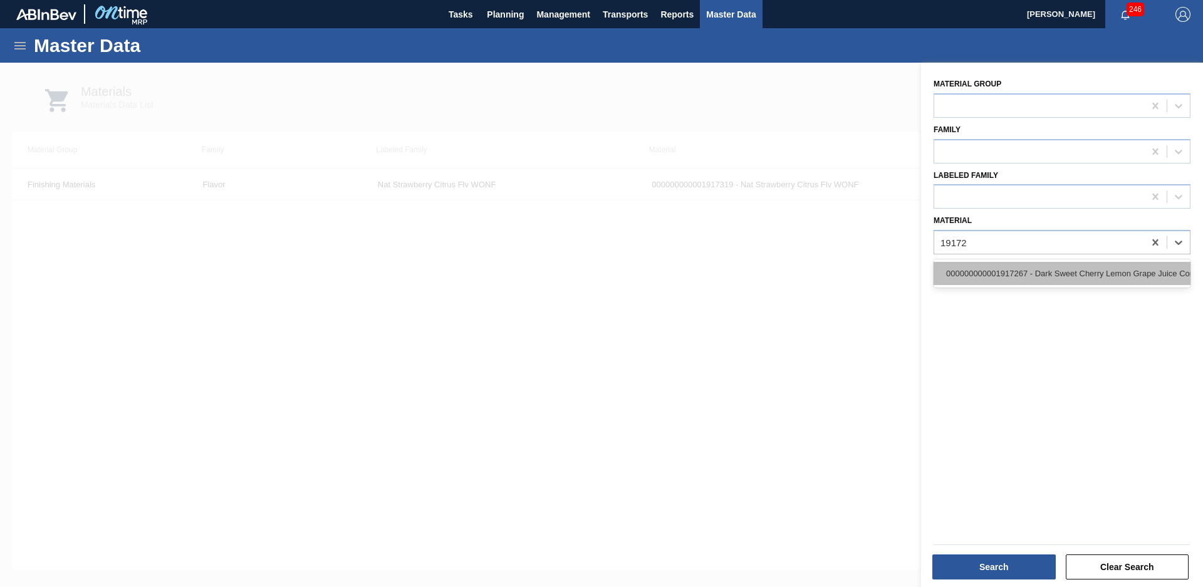
click at [1069, 279] on div "000000000001917267 - Dark Sweet Cherry Lemon Grape Juice Conc" at bounding box center [1062, 273] width 257 height 23
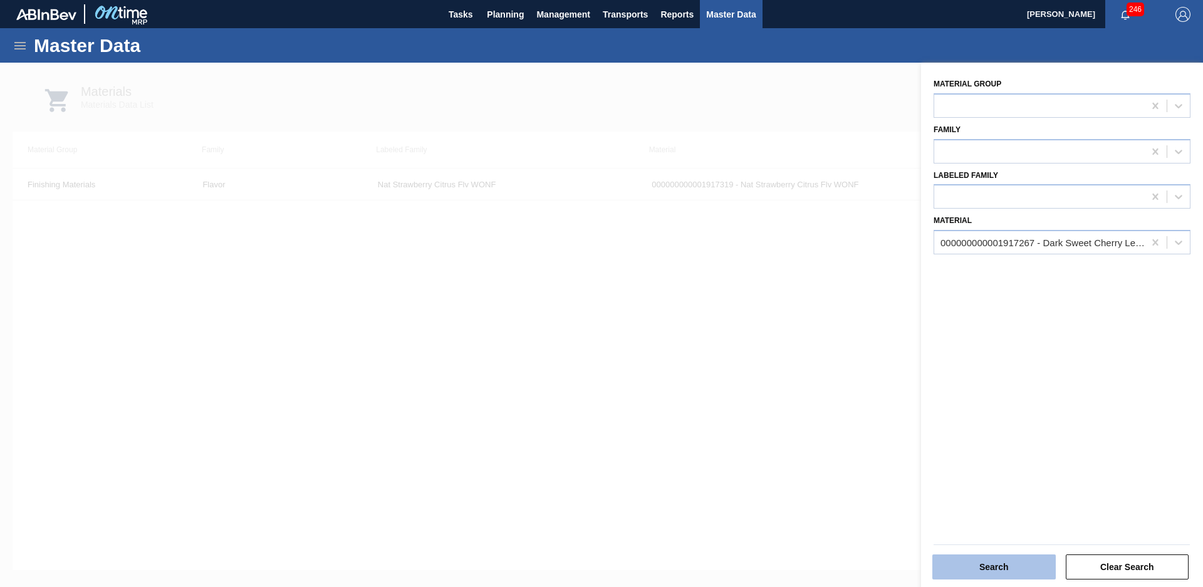
click at [992, 575] on button "Search" at bounding box center [993, 567] width 123 height 25
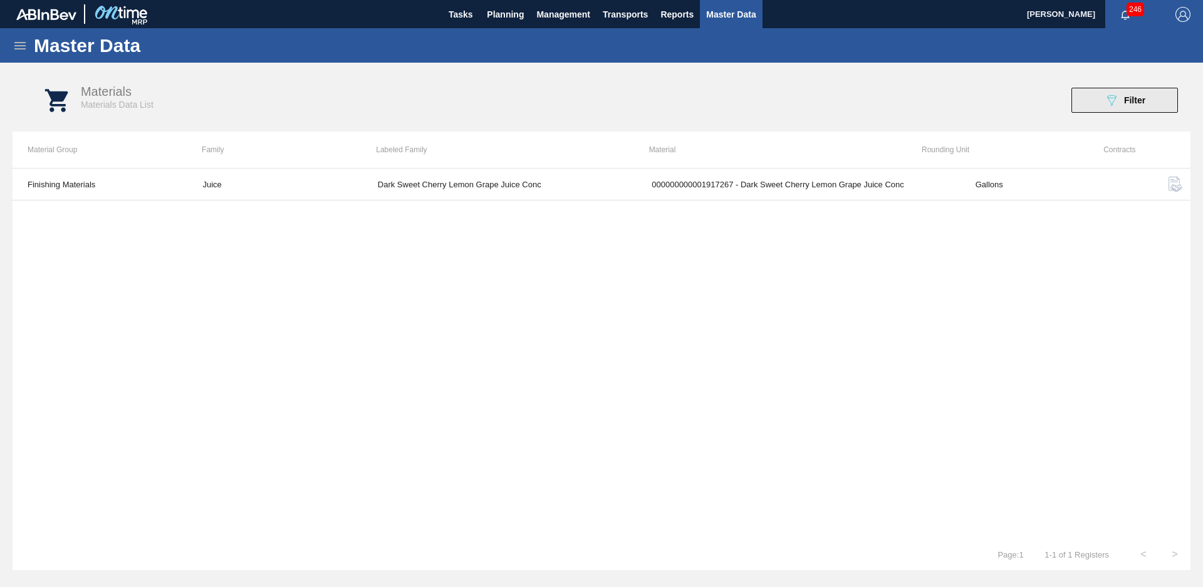
click at [1105, 100] on icon "089F7B8B-B2A5-4AFE-B5C0-19BA573D28AC" at bounding box center [1111, 100] width 15 height 15
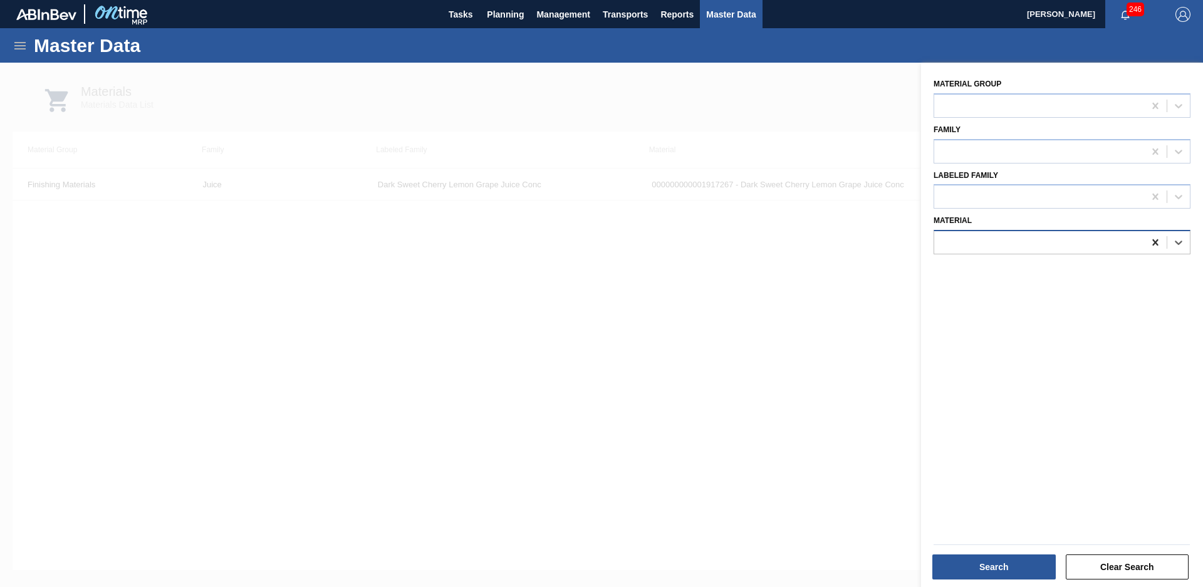
click at [1150, 244] on icon at bounding box center [1155, 242] width 13 height 13
type input "1917319"
click at [986, 556] on button "Search" at bounding box center [993, 567] width 123 height 25
